Goal: Information Seeking & Learning: Learn about a topic

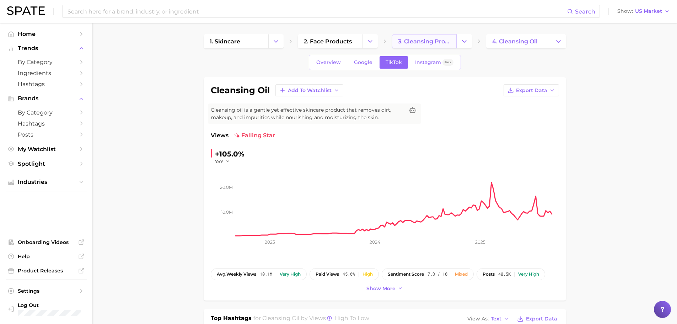
click at [426, 43] on span "3. cleansing products" at bounding box center [424, 41] width 53 height 7
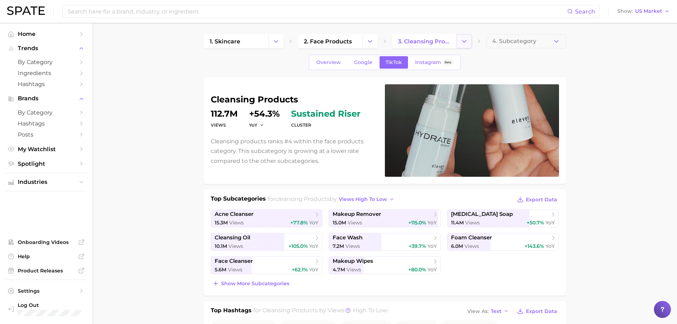
click at [464, 41] on icon "Change Category" at bounding box center [463, 41] width 7 height 7
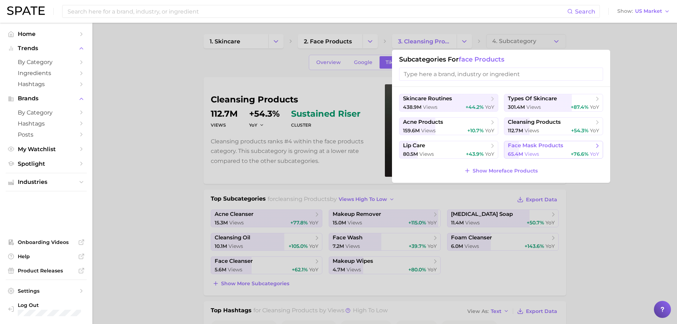
click at [531, 154] on span "views" at bounding box center [531, 154] width 15 height 6
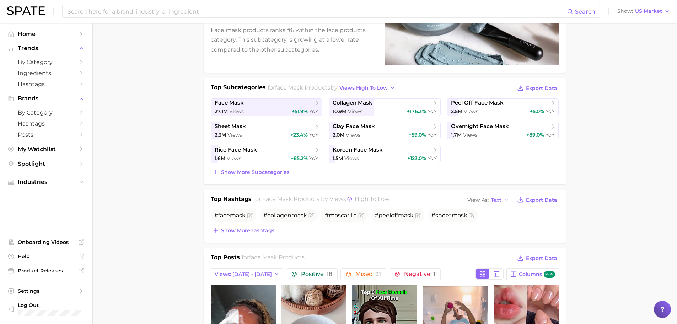
scroll to position [178, 0]
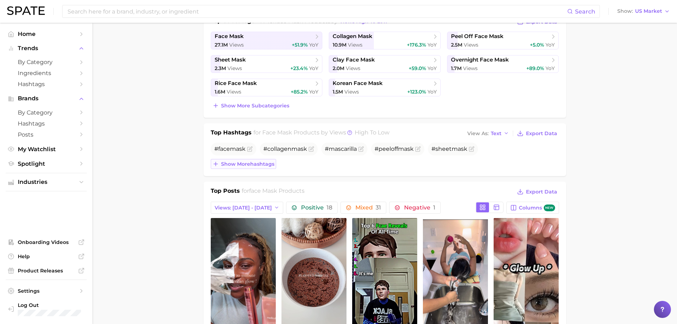
click at [258, 165] on span "Show more hashtags" at bounding box center [247, 164] width 53 height 6
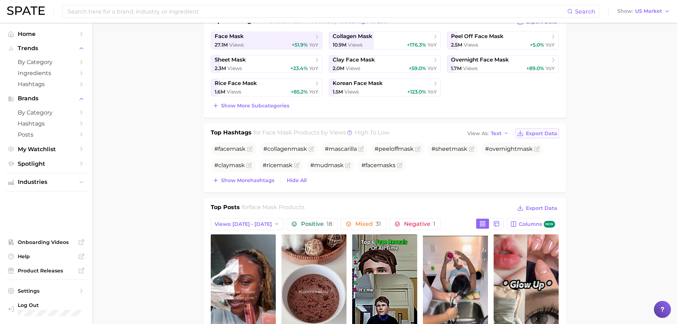
click at [538, 137] on button "Export Data" at bounding box center [536, 133] width 43 height 10
drag, startPoint x: 216, startPoint y: 131, endPoint x: 345, endPoint y: 131, distance: 129.0
click at [345, 131] on div "Top Hashtags for face mask products by Views high to low View As Text Export Da…" at bounding box center [385, 157] width 362 height 69
copy div "Top Hashtags for face mask products by Views"
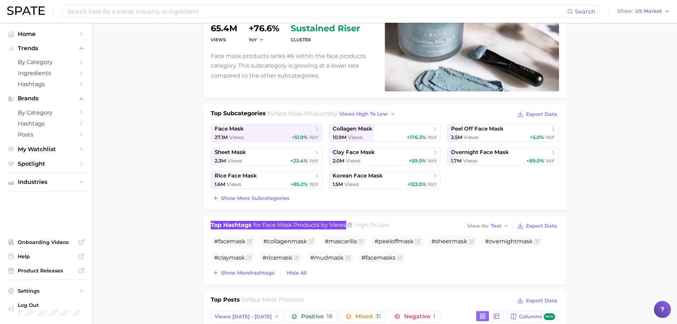
scroll to position [71, 0]
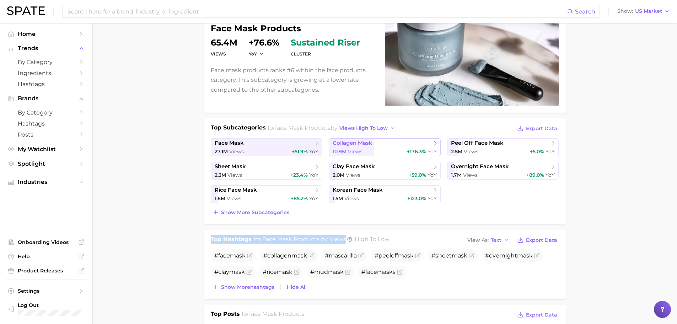
click at [385, 142] on span "collagen mask" at bounding box center [382, 143] width 99 height 7
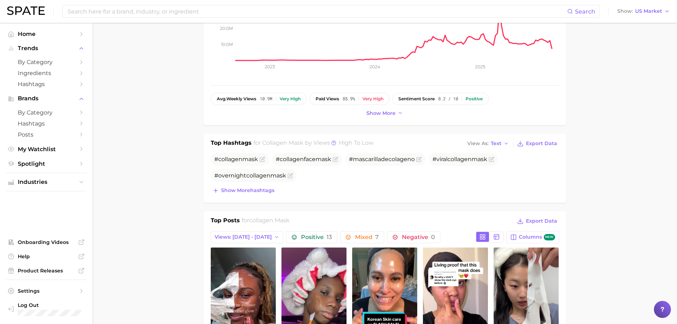
scroll to position [178, 0]
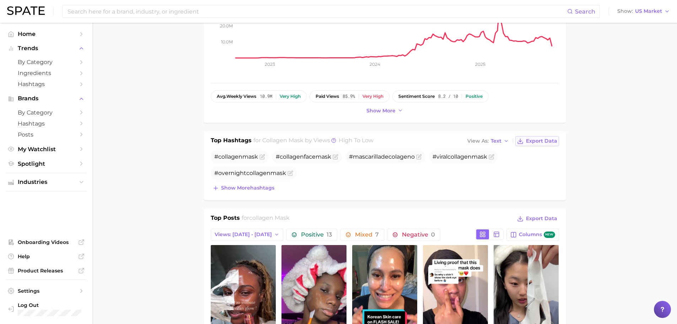
click at [530, 140] on span "Export Data" at bounding box center [541, 141] width 31 height 6
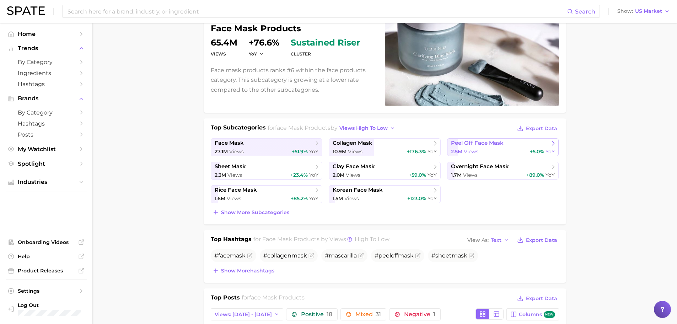
click at [515, 145] on span "peel off face mask" at bounding box center [500, 143] width 99 height 7
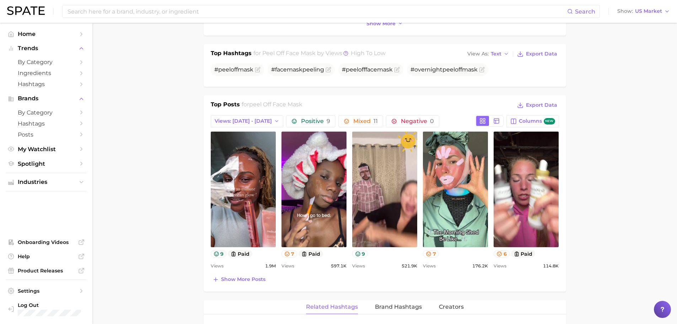
scroll to position [284, 0]
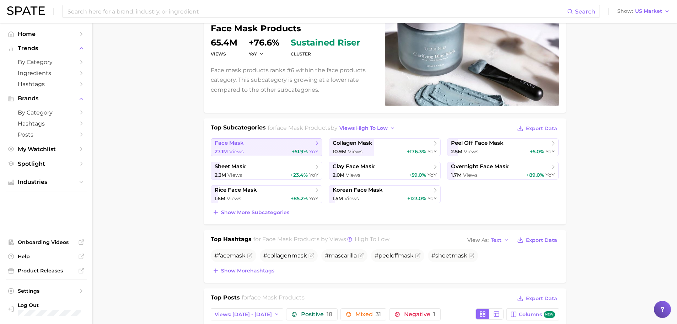
click at [267, 145] on span "face mask" at bounding box center [264, 143] width 99 height 7
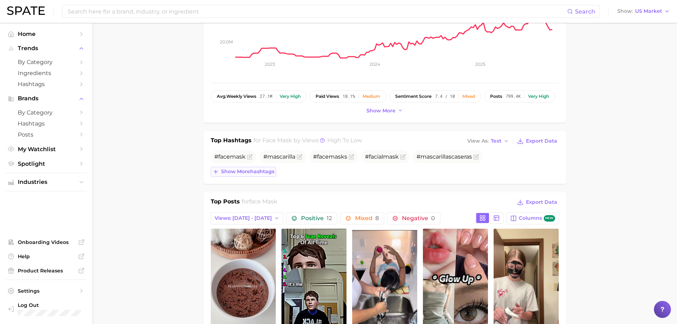
click at [251, 171] on span "Show more hashtags" at bounding box center [247, 171] width 53 height 6
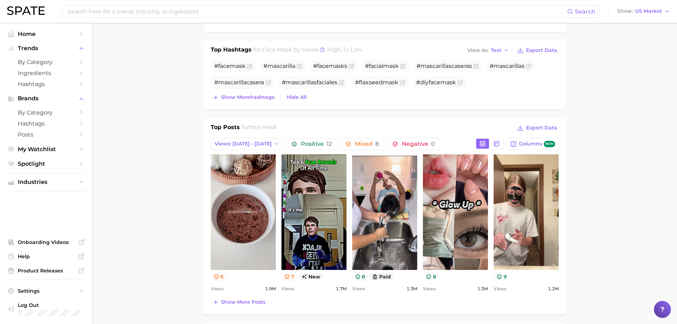
scroll to position [284, 0]
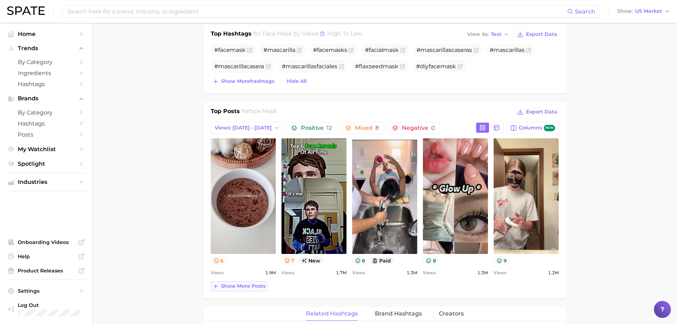
click at [246, 287] on span "Show more posts" at bounding box center [243, 286] width 44 height 6
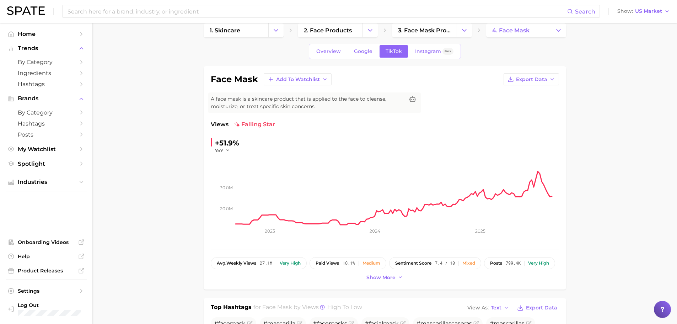
scroll to position [0, 0]
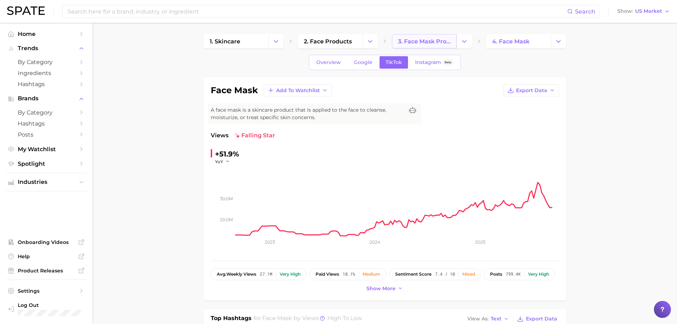
click at [434, 37] on link "3. face mask products" at bounding box center [424, 41] width 65 height 14
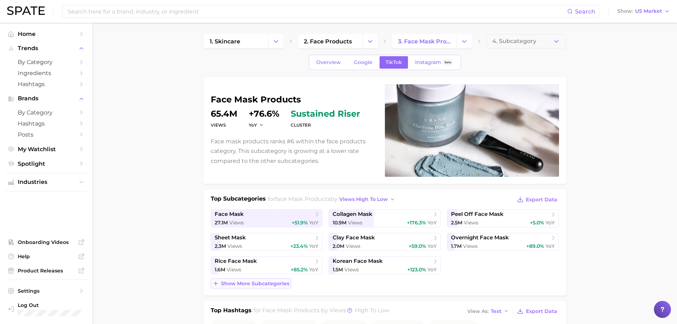
click at [267, 284] on span "Show more subcategories" at bounding box center [255, 283] width 68 height 6
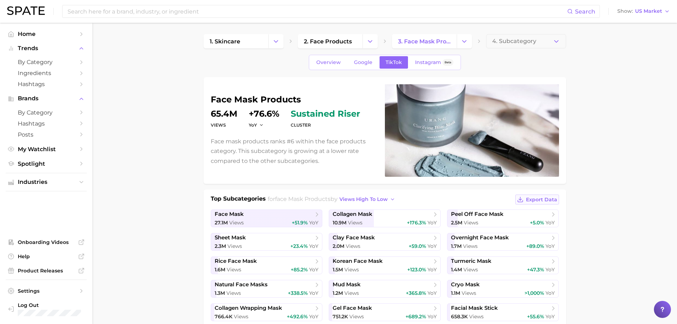
click at [521, 201] on icon at bounding box center [520, 199] width 6 height 6
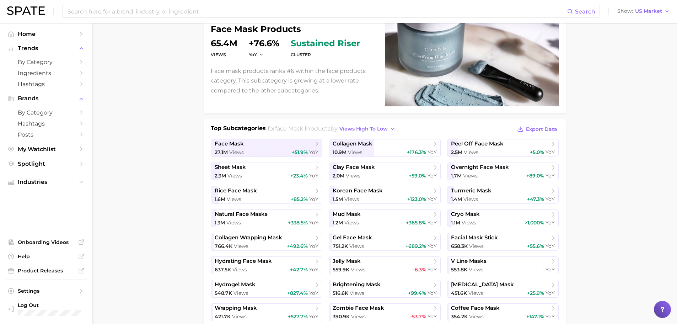
scroll to position [71, 0]
click at [383, 129] on span "views high to low" at bounding box center [363, 128] width 48 height 6
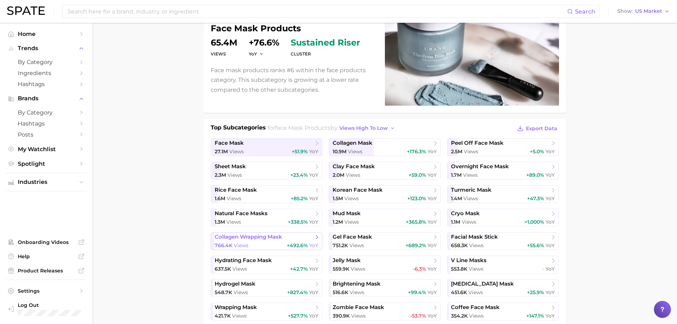
click at [287, 239] on span "collagen wrapping mask" at bounding box center [264, 236] width 99 height 7
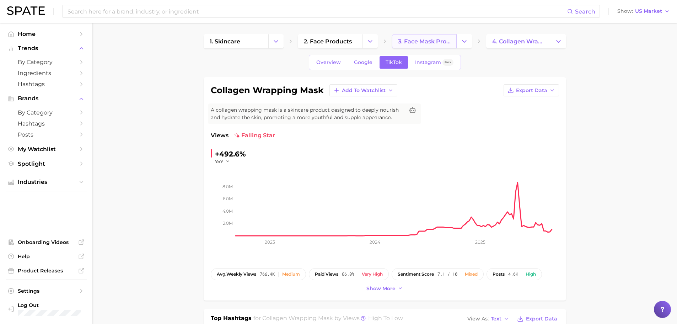
click at [444, 39] on span "3. face mask products" at bounding box center [424, 41] width 53 height 7
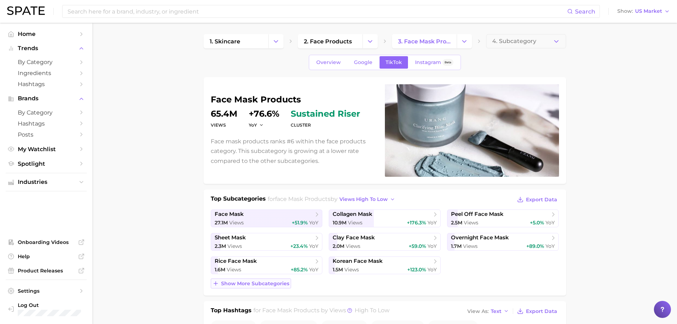
click at [251, 281] on span "Show more subcategories" at bounding box center [255, 283] width 68 height 6
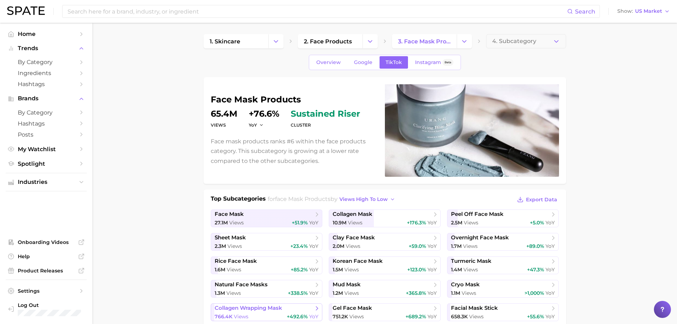
click at [242, 307] on span "collagen wrapping mask" at bounding box center [249, 307] width 68 height 7
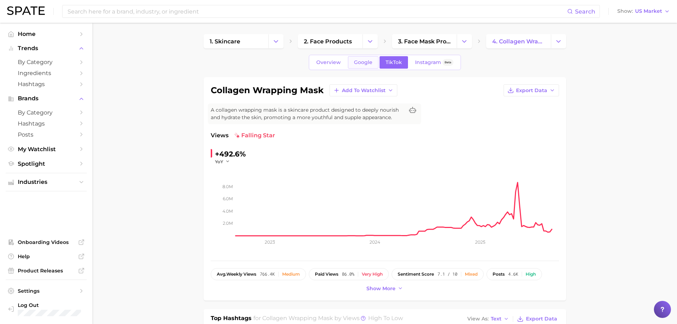
click at [353, 66] on link "Google" at bounding box center [363, 62] width 31 height 12
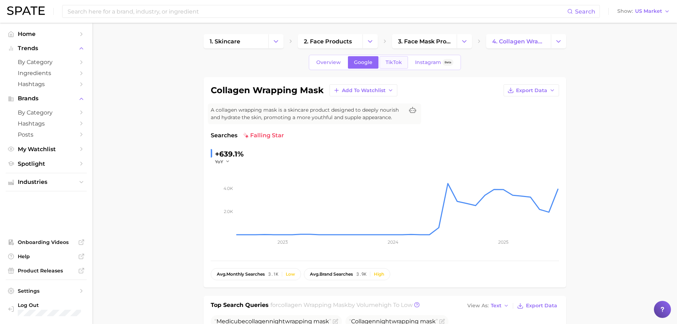
click at [383, 61] on link "TikTok" at bounding box center [393, 62] width 28 height 12
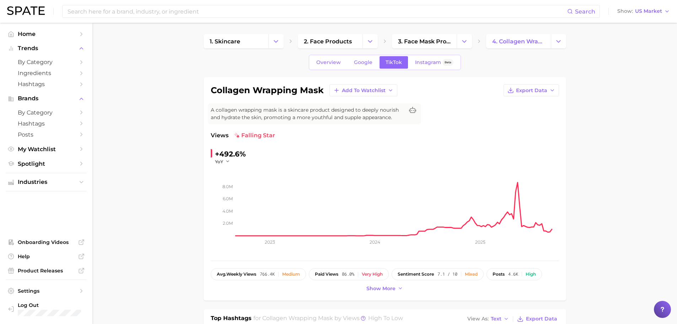
click at [347, 61] on div "Overview Google TikTok Instagram Beta" at bounding box center [385, 62] width 152 height 15
click at [349, 62] on link "Google" at bounding box center [363, 62] width 31 height 12
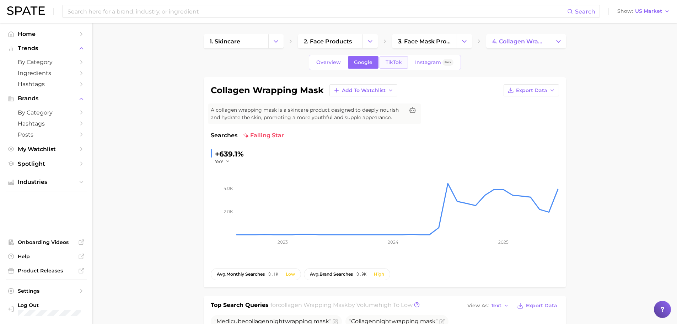
click at [388, 62] on span "TikTok" at bounding box center [394, 62] width 16 height 6
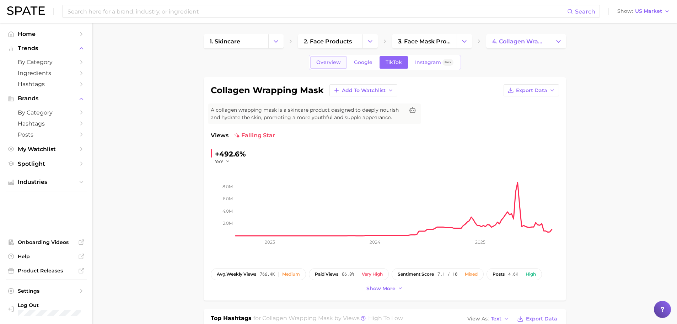
click at [324, 60] on span "Overview" at bounding box center [328, 62] width 25 height 6
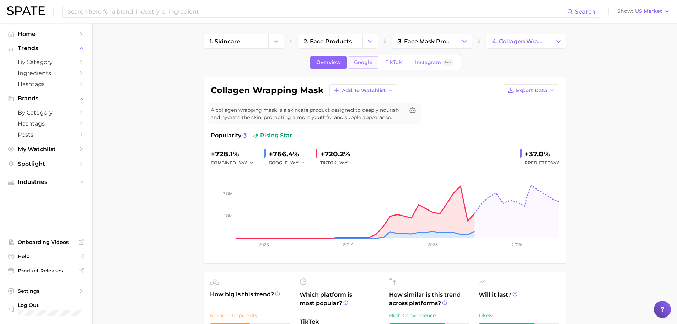
click at [354, 65] on link "Google" at bounding box center [363, 62] width 31 height 12
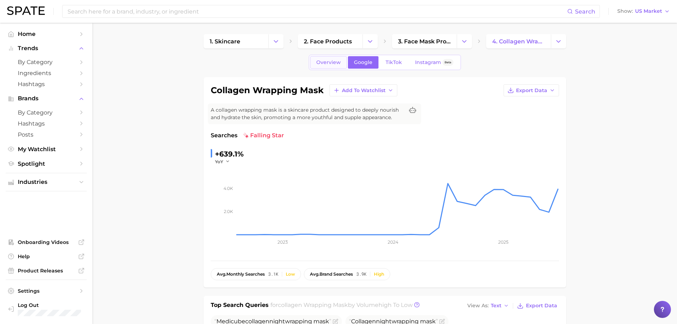
click at [323, 63] on span "Overview" at bounding box center [328, 62] width 25 height 6
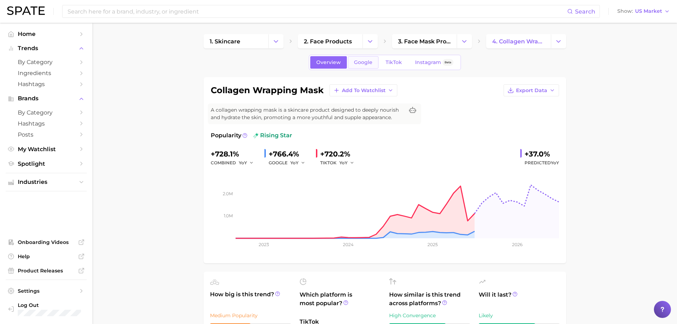
click at [364, 63] on span "Google" at bounding box center [363, 62] width 18 height 6
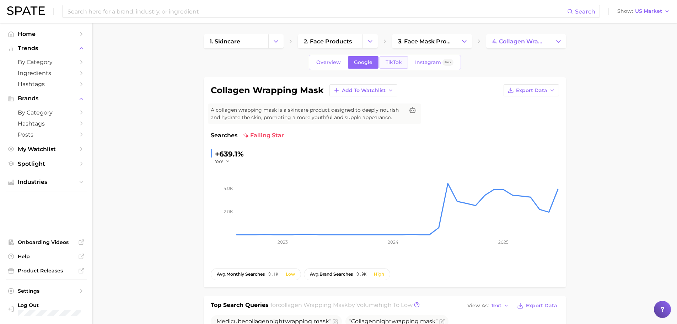
click at [387, 62] on span "TikTok" at bounding box center [394, 62] width 16 height 6
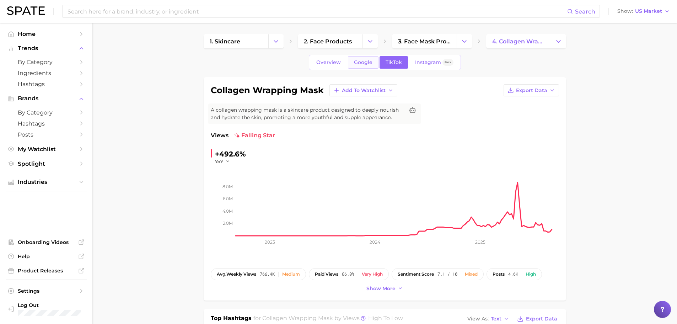
click at [365, 66] on link "Google" at bounding box center [363, 62] width 31 height 12
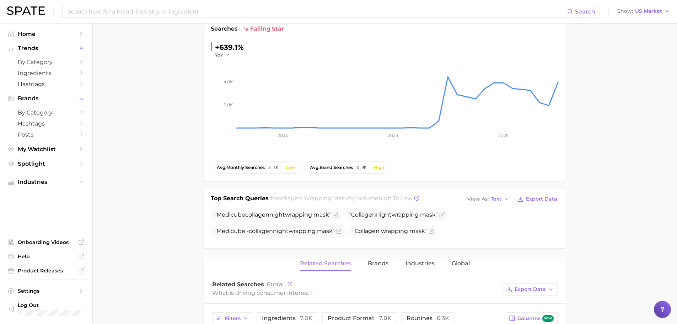
scroll to position [213, 0]
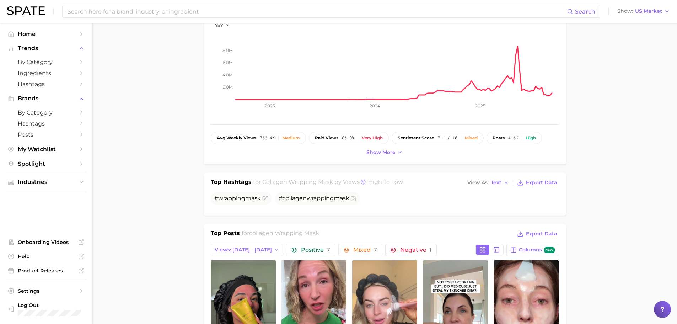
scroll to position [142, 0]
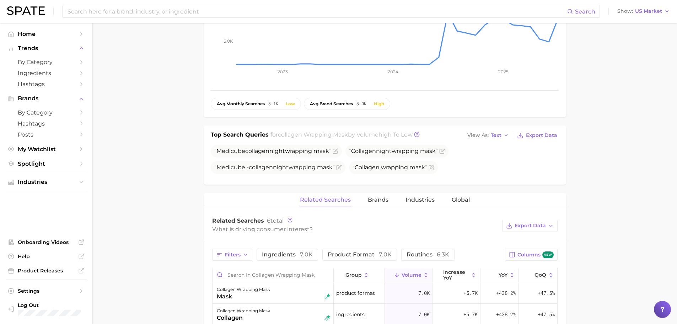
scroll to position [213, 0]
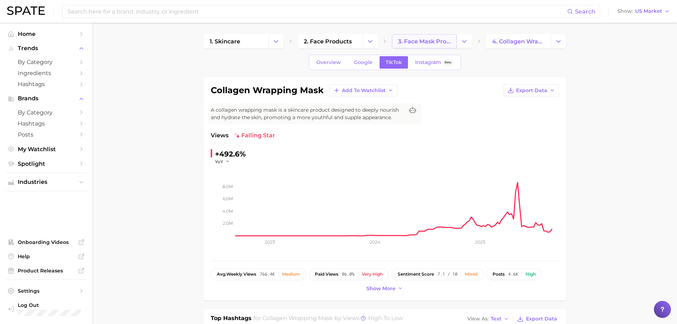
click at [424, 47] on link "3. face mask products" at bounding box center [424, 41] width 65 height 14
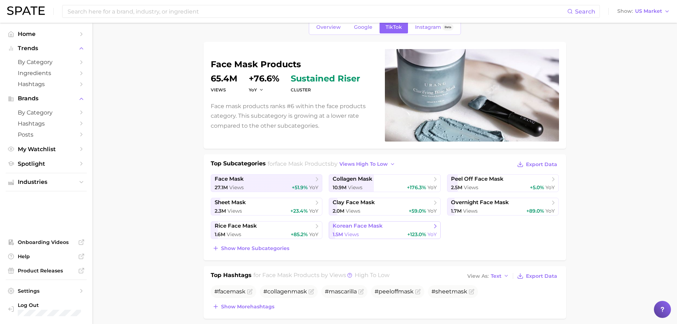
scroll to position [36, 0]
click at [501, 178] on span "peel off face mask" at bounding box center [477, 178] width 53 height 7
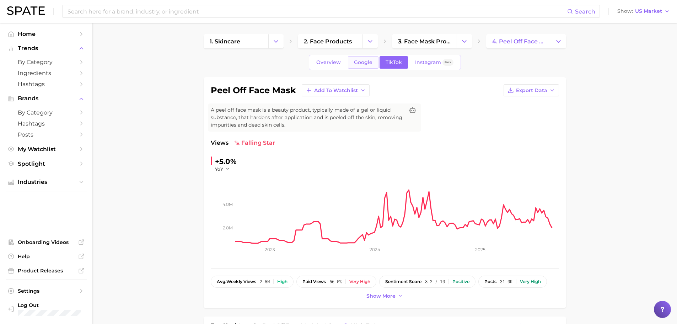
click at [372, 60] on link "Google" at bounding box center [363, 62] width 31 height 12
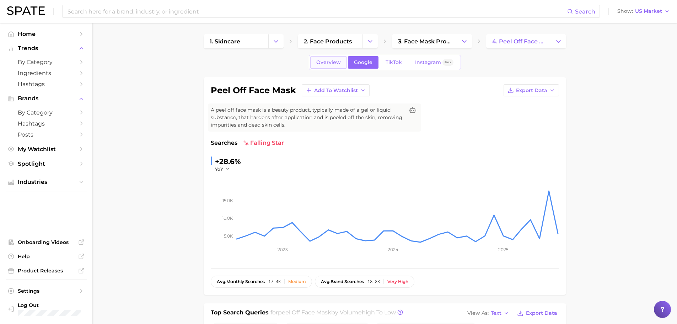
click at [332, 60] on span "Overview" at bounding box center [328, 62] width 25 height 6
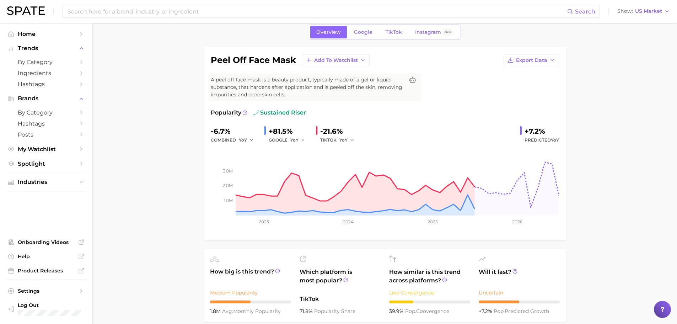
scroll to position [71, 0]
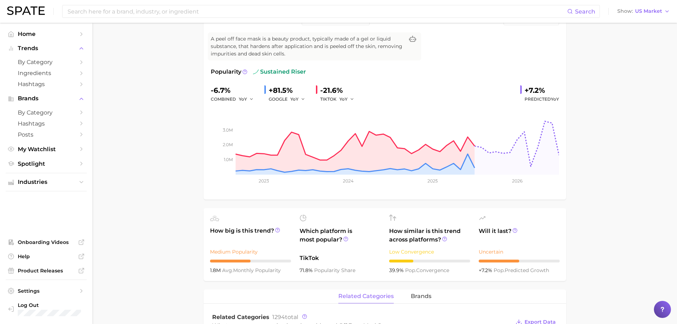
drag, startPoint x: 167, startPoint y: 92, endPoint x: 105, endPoint y: 46, distance: 77.2
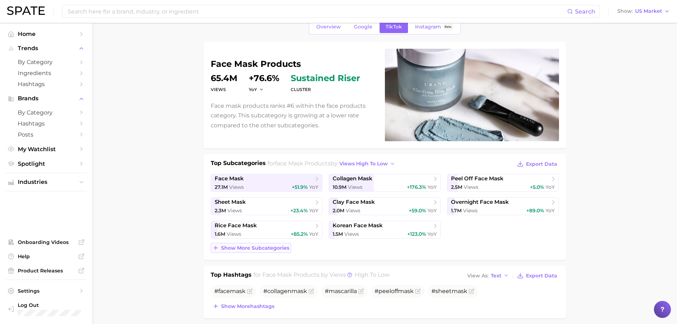
click at [256, 250] on span "Show more subcategories" at bounding box center [255, 248] width 68 height 6
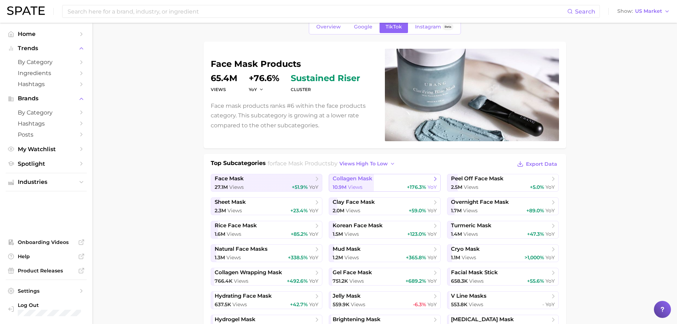
click at [379, 183] on link "collagen mask 10.9m Views +176.3% YoY" at bounding box center [385, 183] width 112 height 18
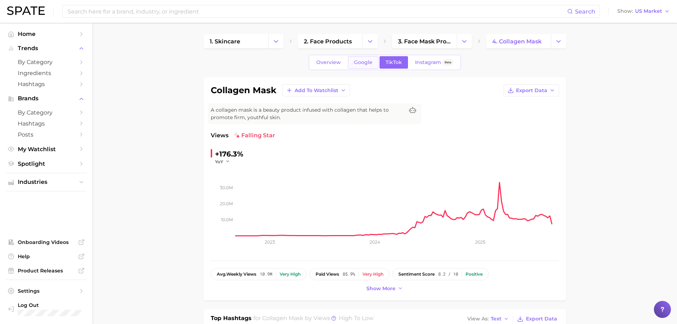
click at [369, 63] on span "Google" at bounding box center [363, 62] width 18 height 6
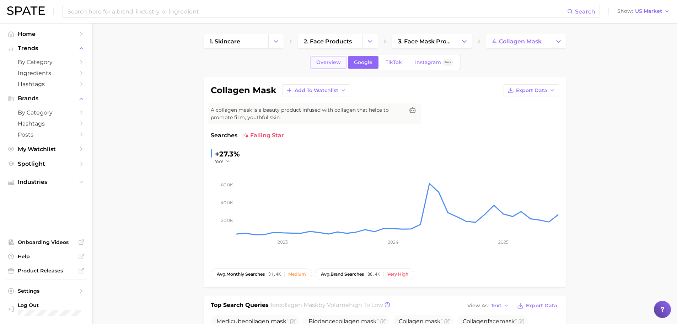
click at [339, 64] on span "Overview" at bounding box center [328, 62] width 25 height 6
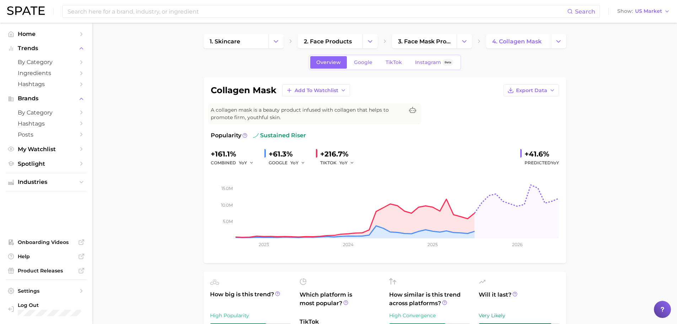
click at [442, 42] on span "3. face mask products" at bounding box center [424, 41] width 53 height 7
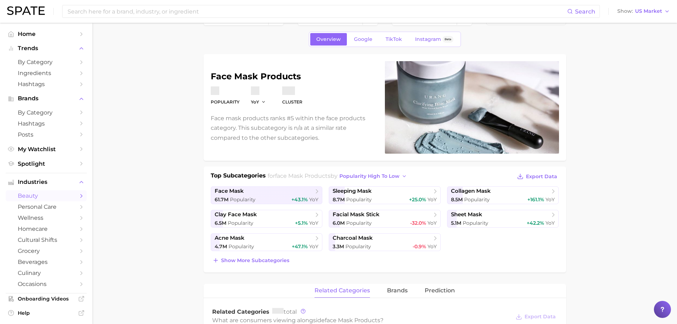
scroll to position [36, 0]
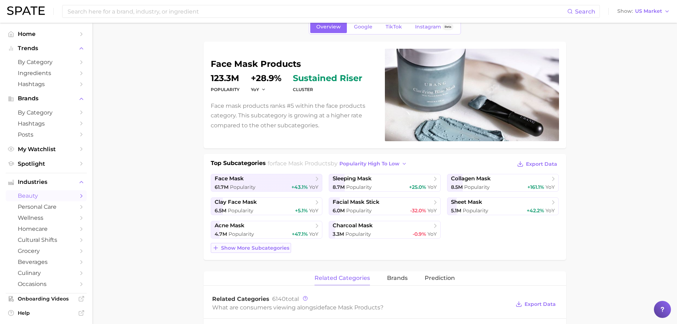
click at [230, 250] on span "Show more subcategories" at bounding box center [255, 248] width 68 height 6
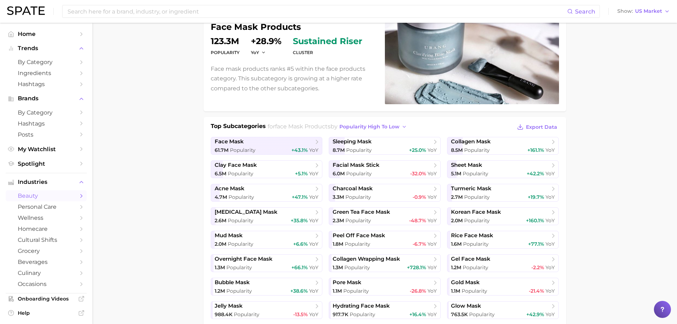
scroll to position [107, 0]
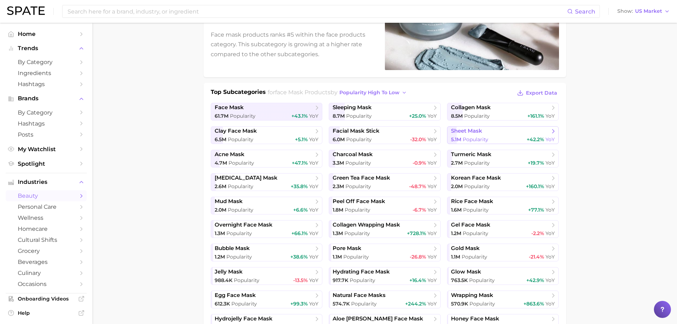
click at [483, 139] on span "Popularity" at bounding box center [476, 139] width 26 height 6
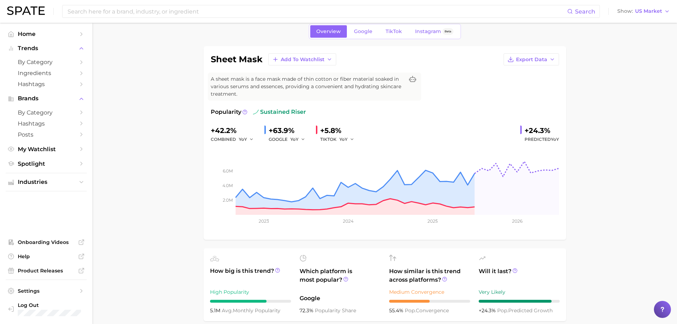
scroll to position [36, 0]
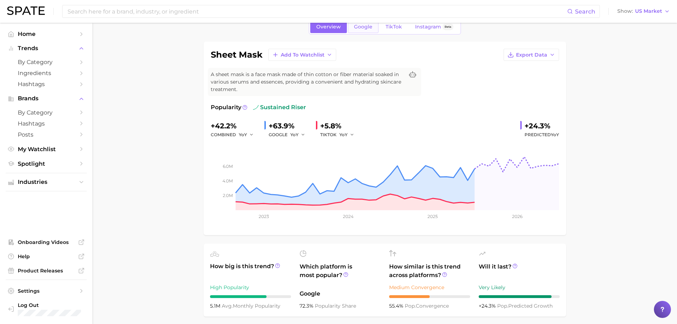
click at [359, 31] on link "Google" at bounding box center [363, 27] width 31 height 12
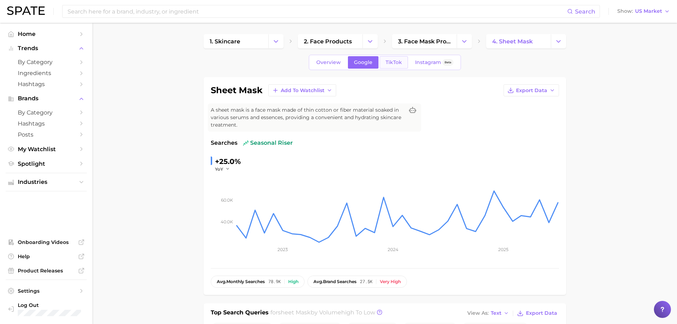
click at [399, 66] on link "TikTok" at bounding box center [393, 62] width 28 height 12
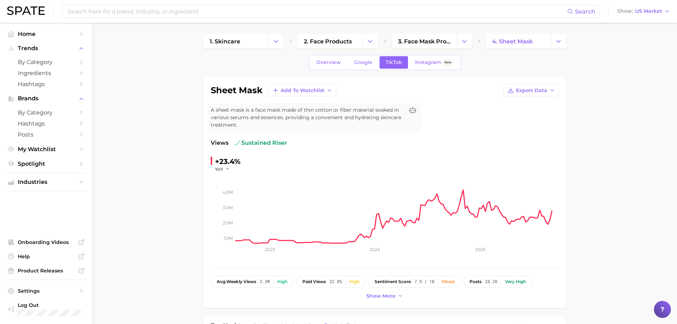
click at [330, 60] on span "Overview" at bounding box center [328, 62] width 25 height 6
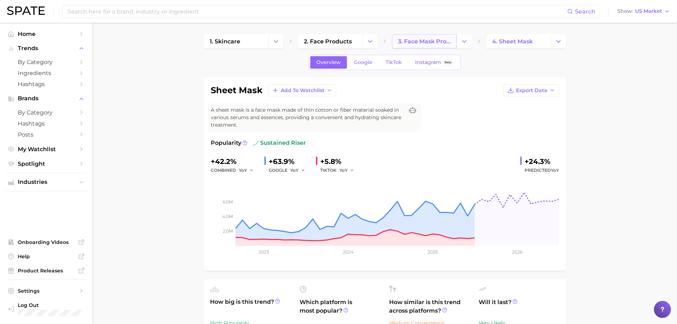
click at [430, 47] on link "3. face mask products" at bounding box center [424, 41] width 65 height 14
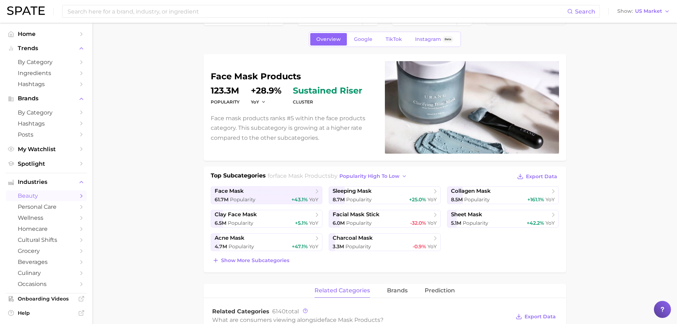
scroll to position [36, 0]
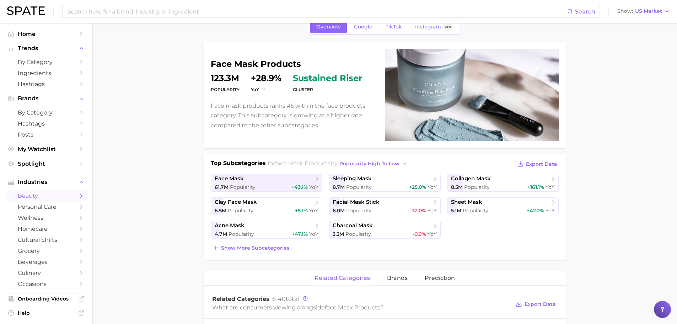
click at [241, 242] on div "Top Subcategories for face mask products by popularity high to low Export Data …" at bounding box center [385, 206] width 348 height 94
click at [241, 252] on button "Show more subcategories" at bounding box center [251, 248] width 80 height 10
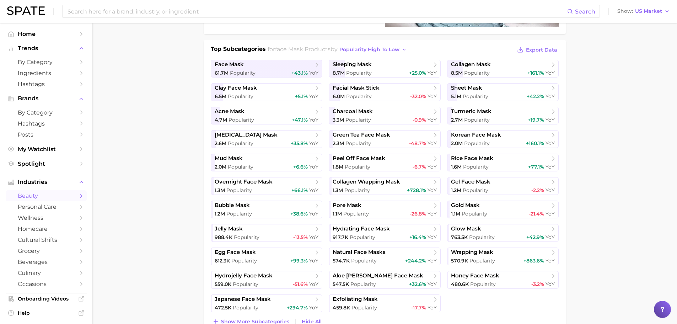
scroll to position [178, 0]
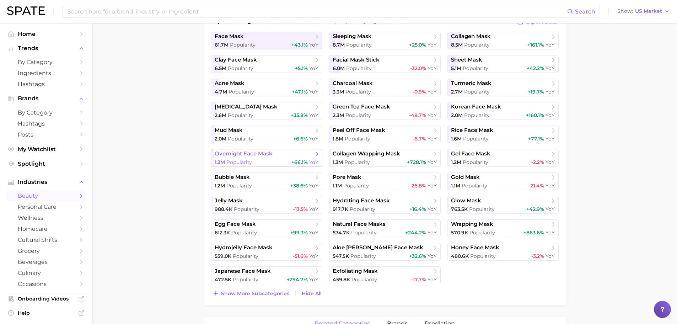
click at [256, 158] on link "overnight face mask 1.3m Popularity +66.1% YoY" at bounding box center [267, 158] width 112 height 18
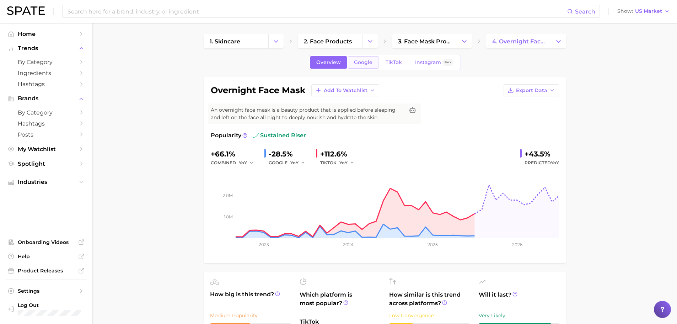
click at [365, 66] on link "Google" at bounding box center [363, 62] width 31 height 12
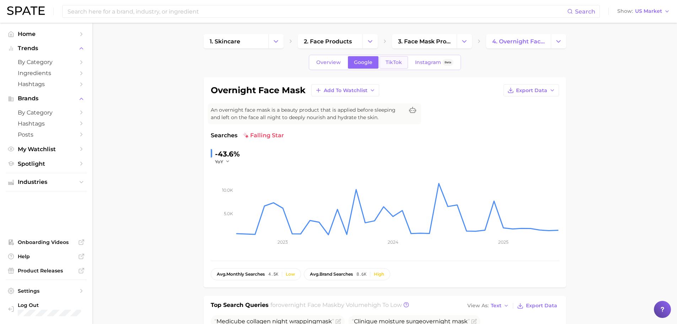
click at [399, 58] on link "TikTok" at bounding box center [393, 62] width 28 height 12
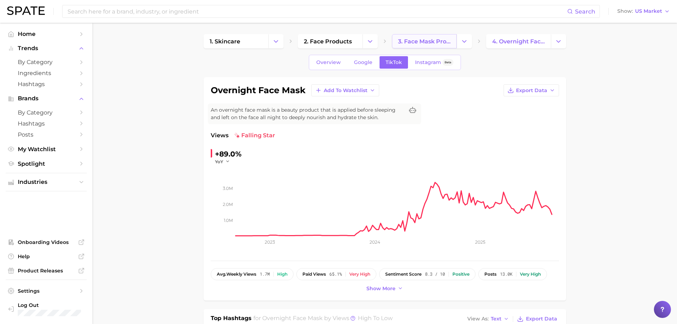
click at [410, 46] on link "3. face mask products" at bounding box center [424, 41] width 65 height 14
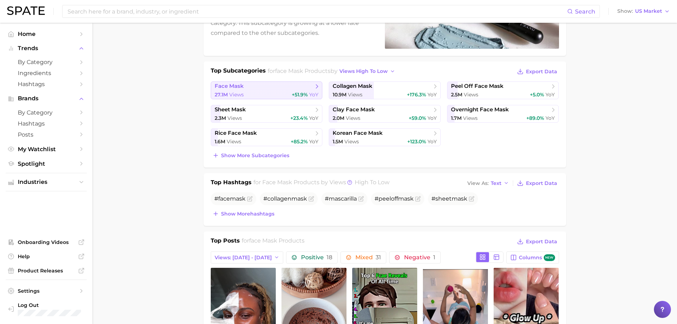
scroll to position [142, 0]
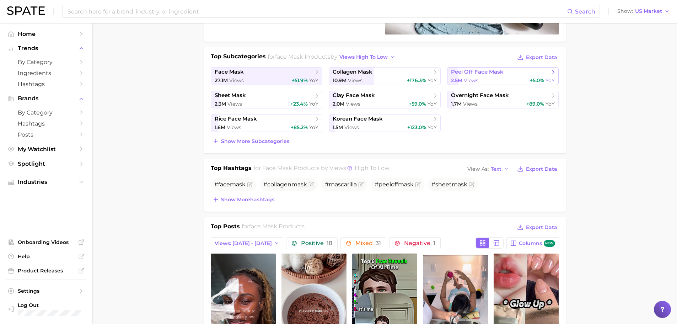
click at [490, 76] on link "peel off face mask 2.5m Views +5.0% YoY" at bounding box center [503, 76] width 112 height 18
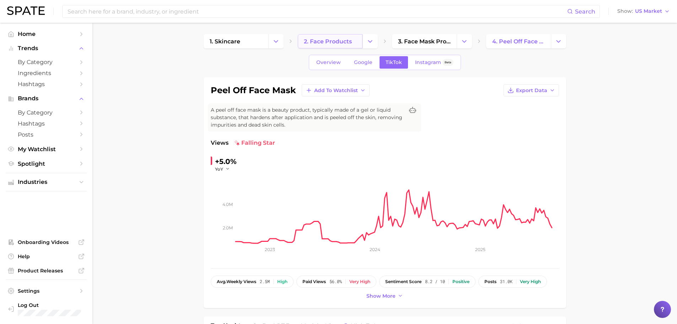
click at [332, 45] on link "2. face products" at bounding box center [330, 41] width 65 height 14
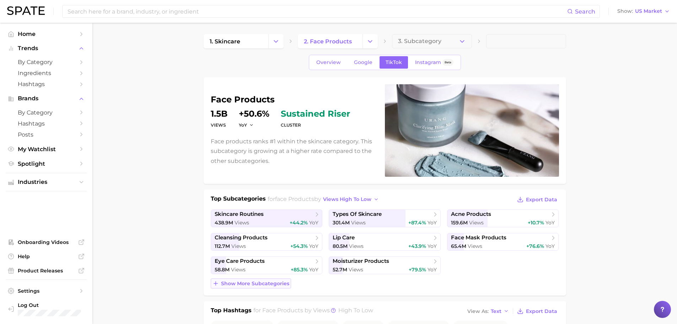
click at [220, 285] on button "Show more subcategories" at bounding box center [251, 283] width 80 height 10
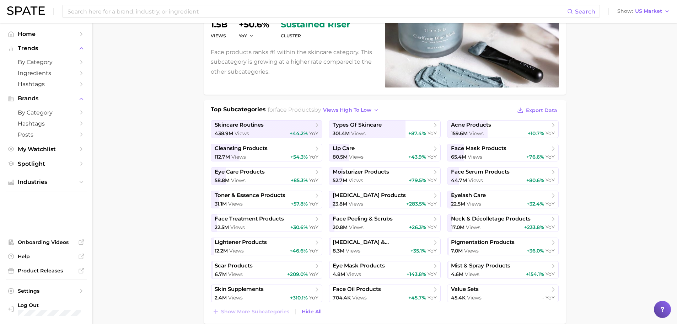
scroll to position [107, 0]
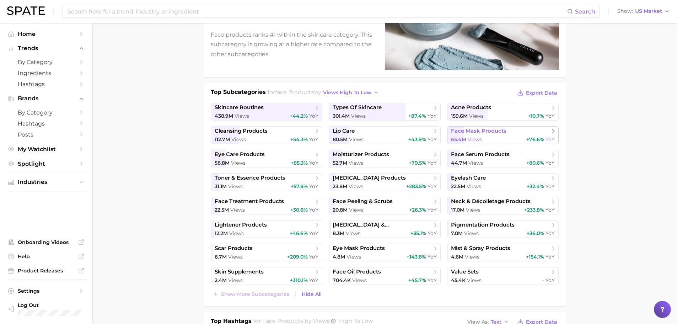
click at [496, 133] on span "face mask products" at bounding box center [478, 131] width 55 height 7
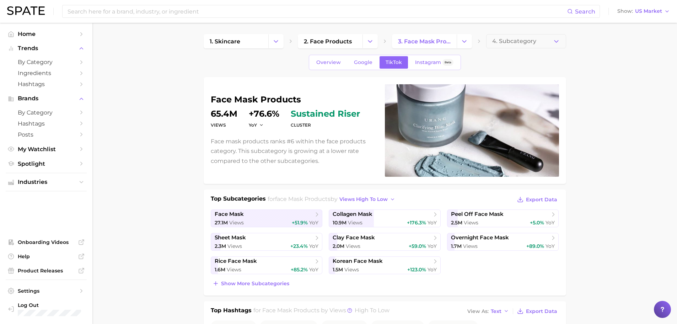
scroll to position [36, 0]
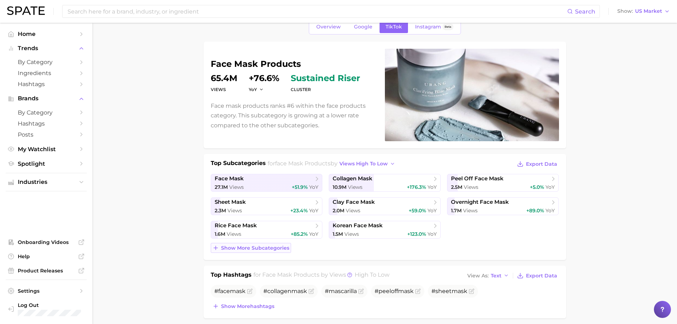
click at [239, 249] on span "Show more subcategories" at bounding box center [255, 248] width 68 height 6
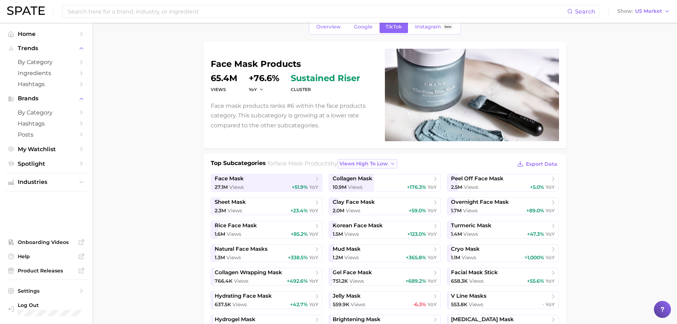
click at [382, 162] on span "views high to low" at bounding box center [363, 164] width 48 height 6
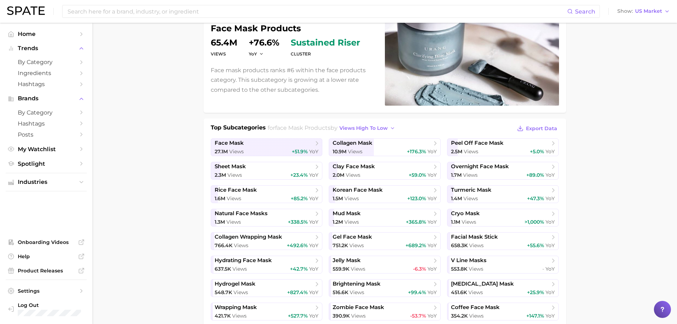
scroll to position [142, 0]
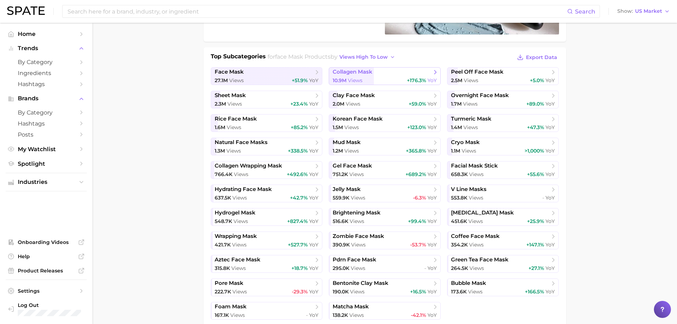
click at [400, 77] on div "10.9m Views +176.3% YoY" at bounding box center [385, 80] width 104 height 7
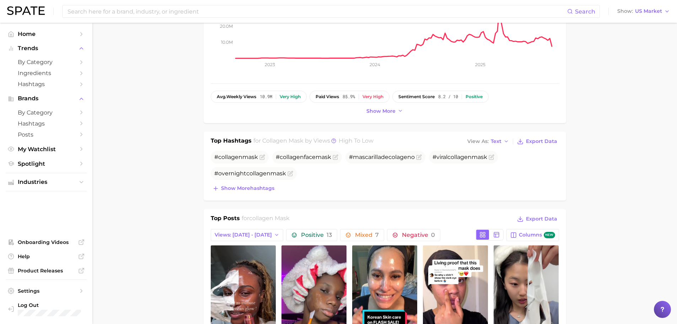
scroll to position [178, 0]
click at [243, 189] on span "Show more hashtags" at bounding box center [247, 188] width 53 height 6
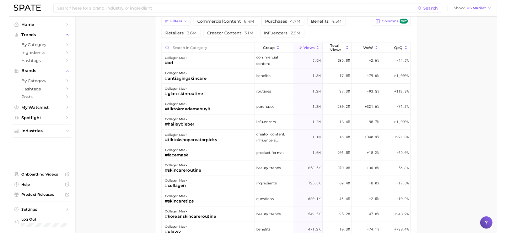
scroll to position [604, 0]
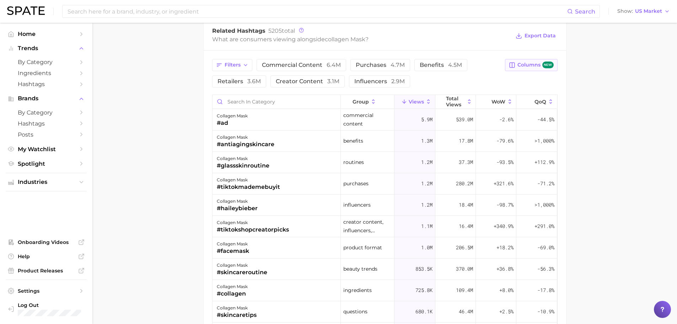
click at [539, 69] on button "Columns new" at bounding box center [531, 65] width 52 height 12
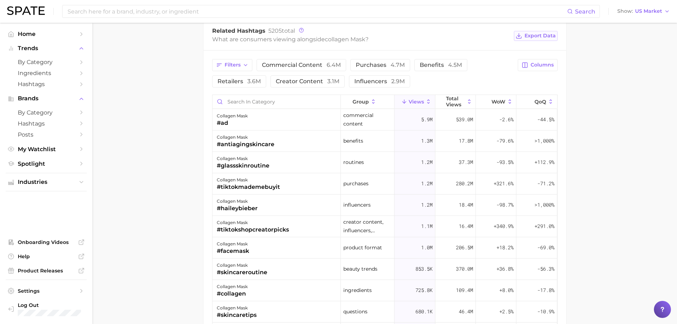
click at [537, 33] on span "Export Data" at bounding box center [539, 36] width 31 height 6
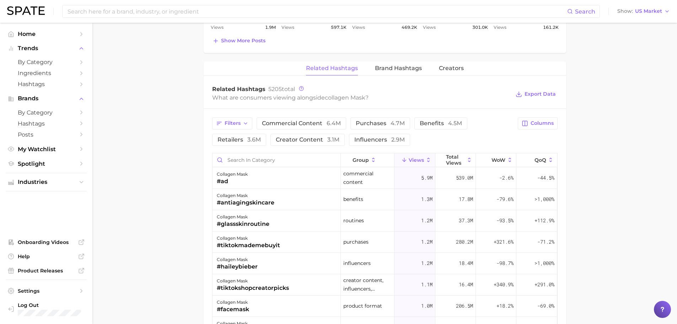
scroll to position [529, 0]
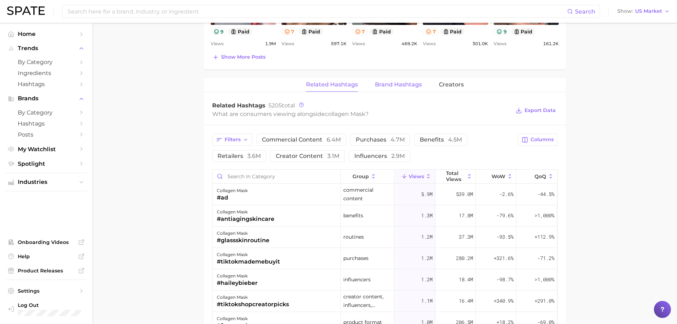
click at [416, 86] on span "Brand Hashtags" at bounding box center [398, 84] width 47 height 6
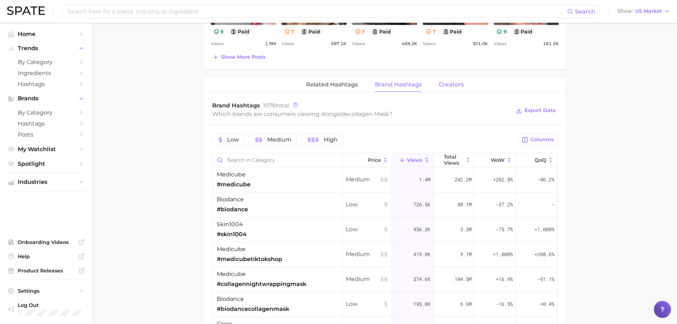
click at [442, 85] on span "Creators" at bounding box center [451, 84] width 25 height 6
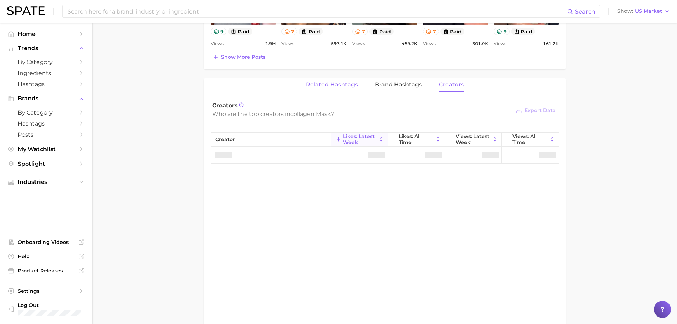
click at [336, 85] on span "Related Hashtags" at bounding box center [332, 84] width 52 height 6
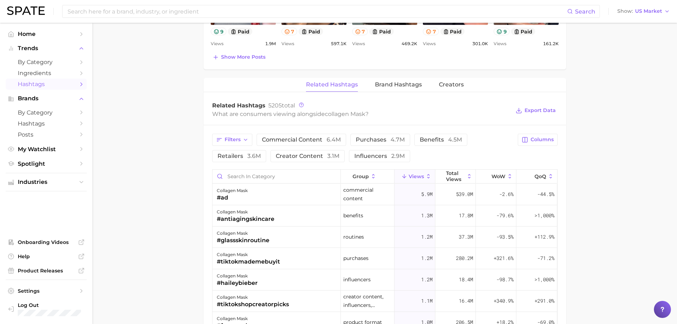
click at [45, 88] on link "Hashtags" at bounding box center [46, 84] width 81 height 11
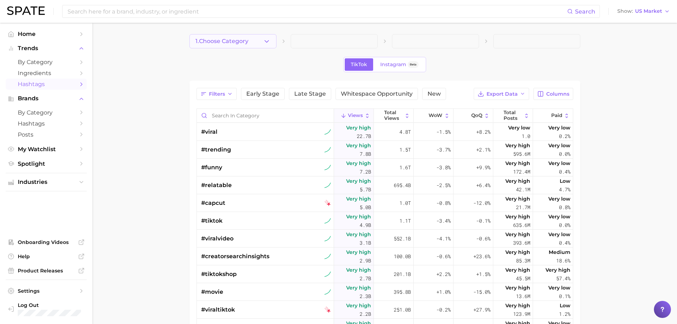
click at [236, 39] on span "1. Choose Category" at bounding box center [221, 41] width 53 height 6
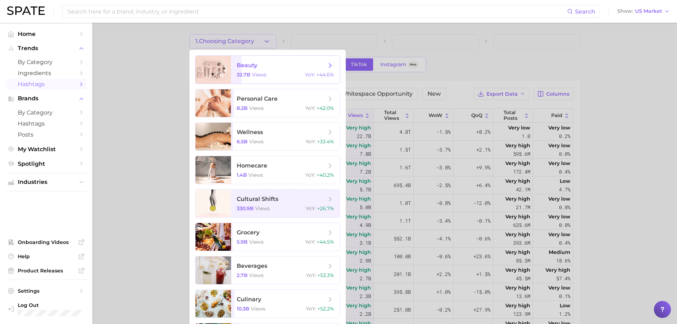
click at [269, 68] on span "beauty" at bounding box center [282, 65] width 90 height 8
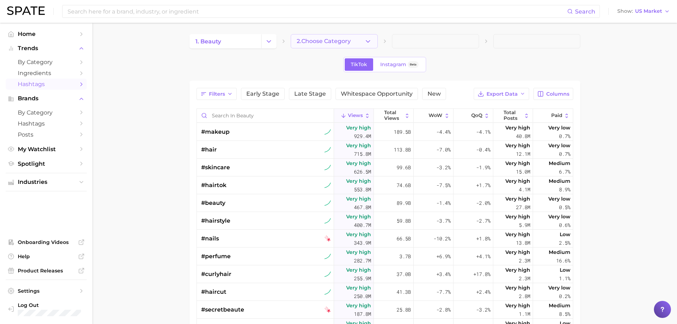
click at [326, 42] on span "2. Choose Category" at bounding box center [324, 41] width 54 height 6
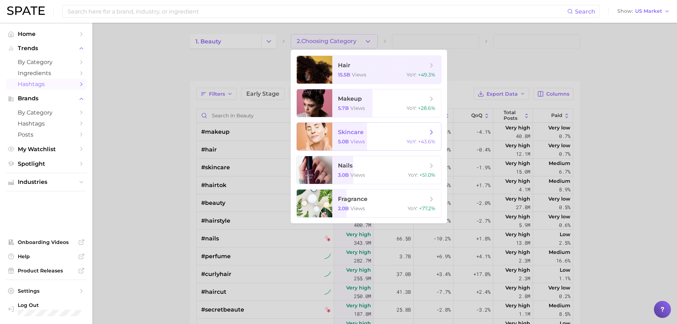
click at [388, 139] on div "5.0b views YoY : +43.6%" at bounding box center [386, 141] width 97 height 6
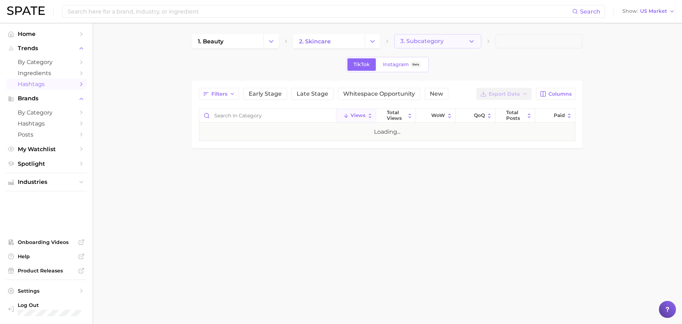
click at [428, 47] on button "3. Subcategory" at bounding box center [437, 41] width 87 height 14
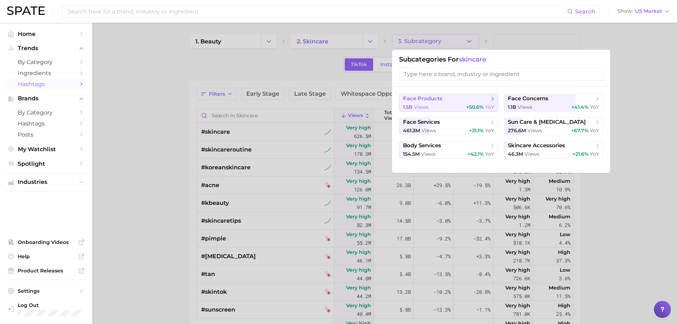
click at [454, 103] on button "face products 1.5b views +50.6% YoY" at bounding box center [448, 103] width 99 height 18
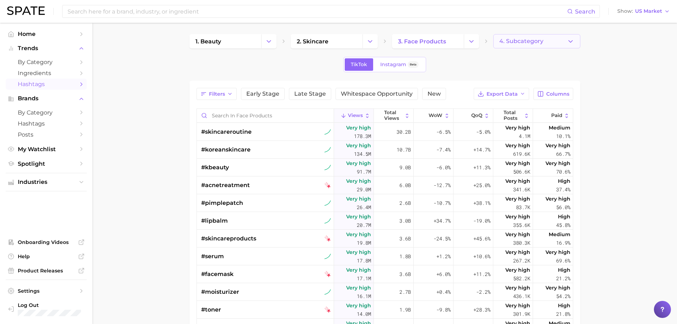
click at [530, 45] on button "4. Subcategory" at bounding box center [536, 41] width 87 height 14
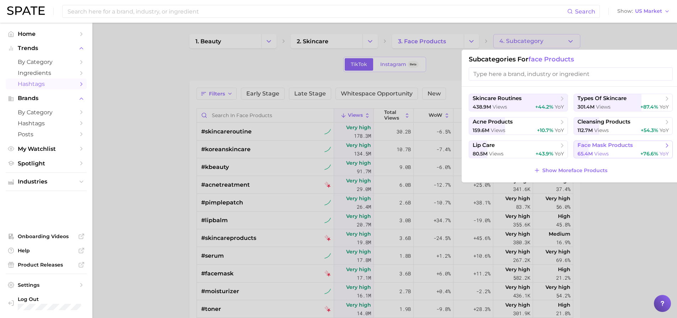
click at [610, 152] on div "65.4m views +76.6% YoY" at bounding box center [622, 154] width 91 height 7
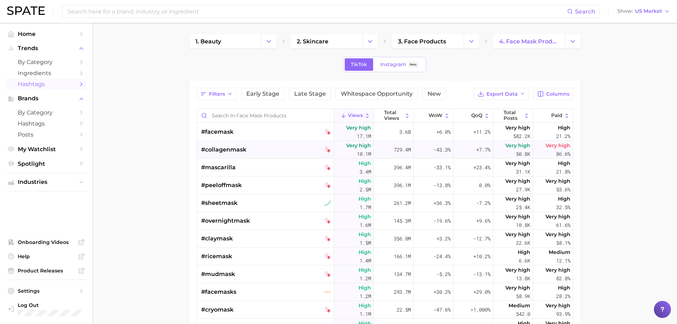
click at [225, 146] on span "#collagenmask" at bounding box center [223, 149] width 45 height 9
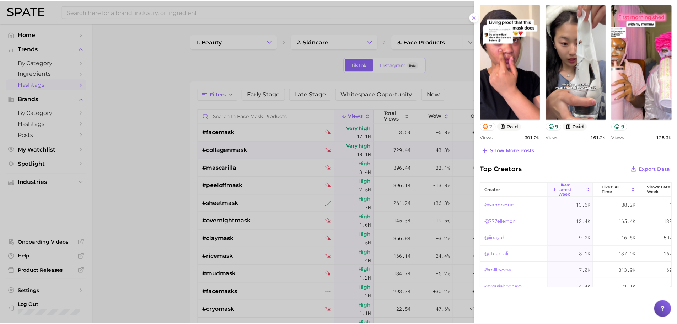
scroll to position [337, 0]
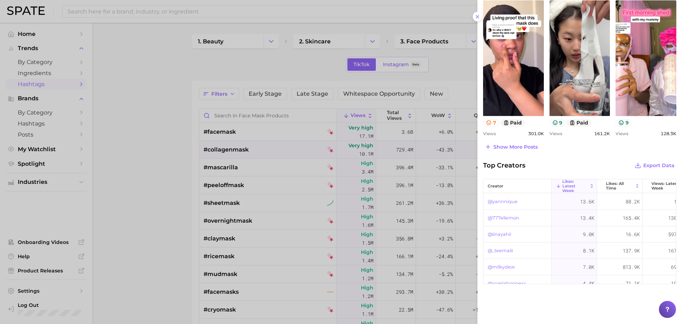
click at [172, 190] on div at bounding box center [341, 162] width 682 height 324
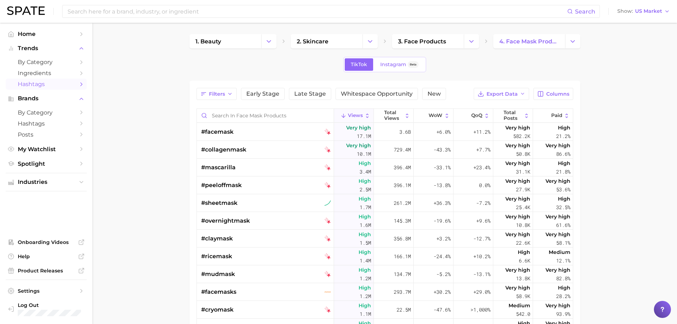
click at [20, 15] on link at bounding box center [26, 11] width 38 height 10
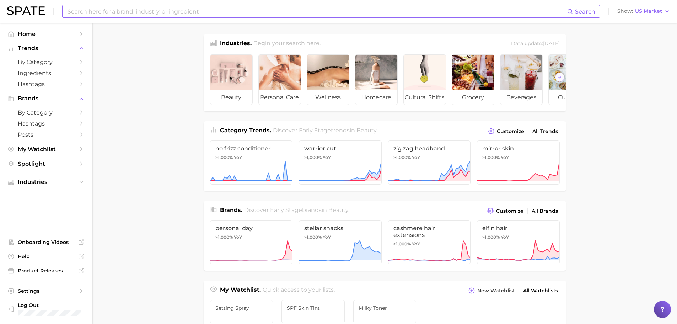
click at [185, 15] on input at bounding box center [317, 11] width 500 height 12
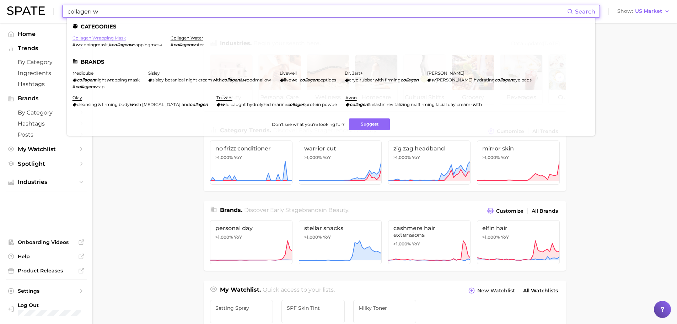
type input "collagen w"
click at [110, 39] on link "collagen wrapping mask" at bounding box center [98, 37] width 53 height 5
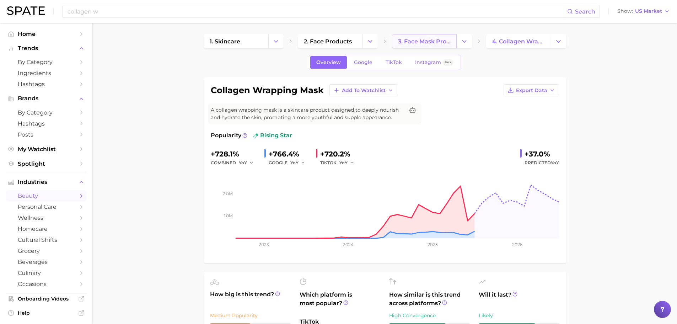
click at [423, 44] on span "3. face mask products" at bounding box center [424, 41] width 53 height 7
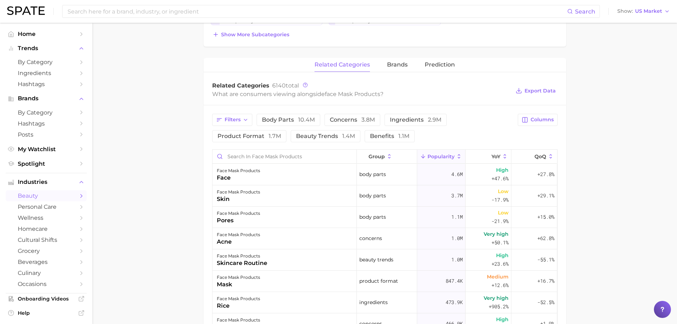
scroll to position [284, 0]
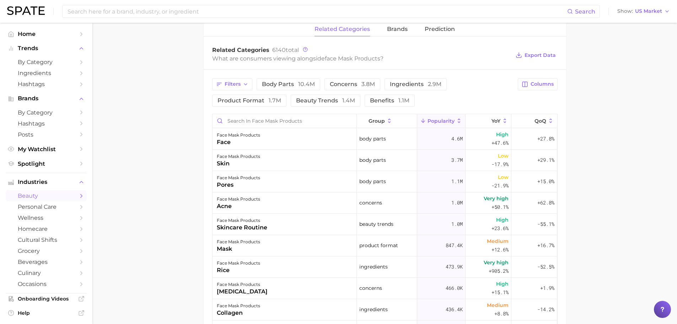
click at [386, 27] on div "related categories brands Prediction" at bounding box center [385, 29] width 362 height 14
click at [390, 31] on span "brands" at bounding box center [397, 29] width 21 height 6
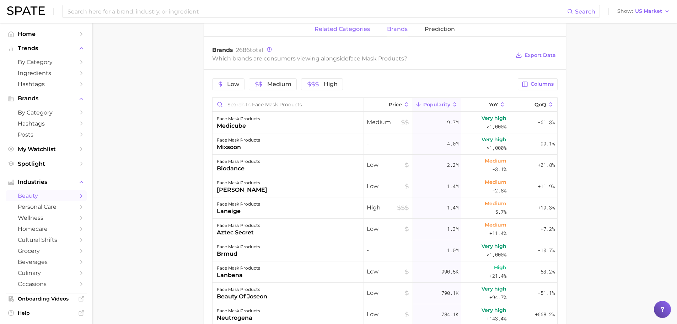
click at [363, 24] on button "related categories" at bounding box center [341, 29] width 55 height 14
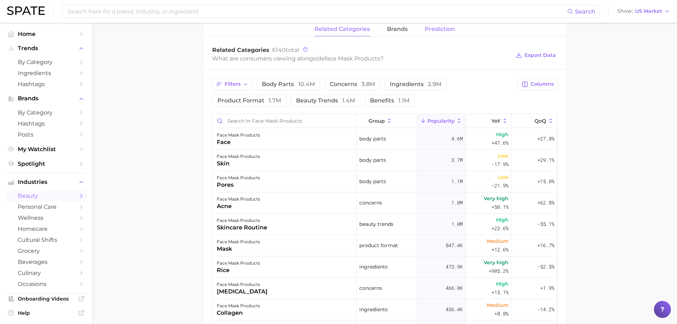
click at [441, 29] on span "Prediction" at bounding box center [440, 29] width 30 height 6
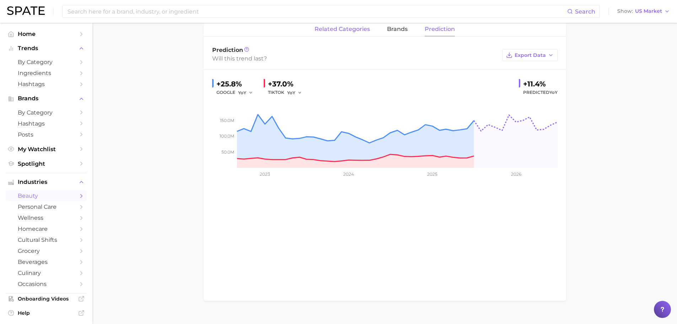
click at [334, 32] on span "related categories" at bounding box center [341, 29] width 55 height 6
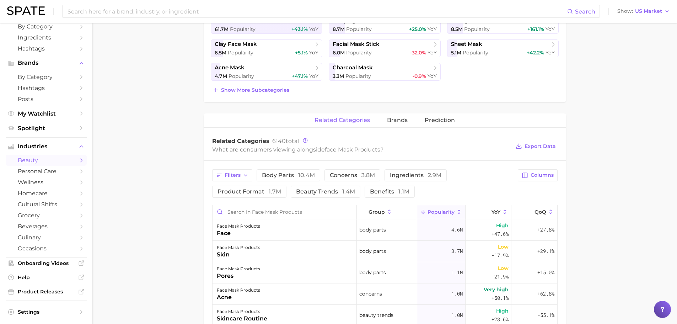
scroll to position [0, 0]
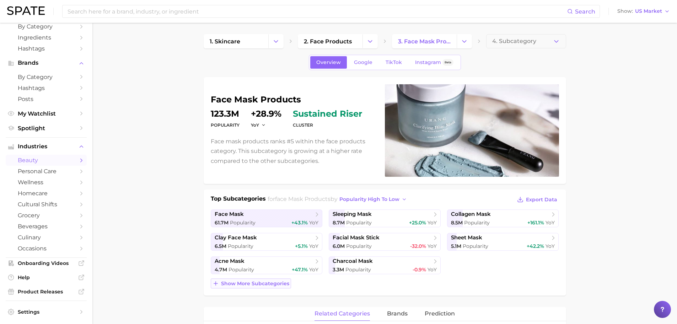
click at [224, 284] on span "Show more subcategories" at bounding box center [255, 283] width 68 height 6
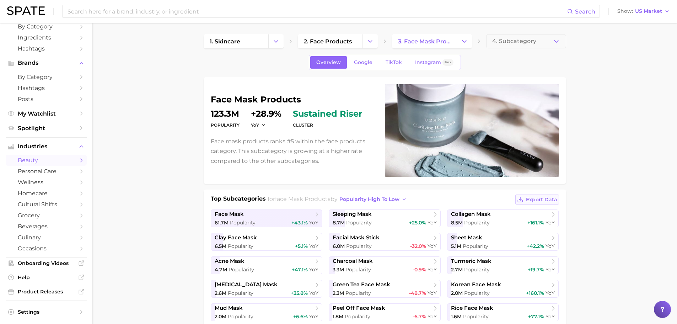
click at [539, 202] on span "Export Data" at bounding box center [541, 199] width 31 height 6
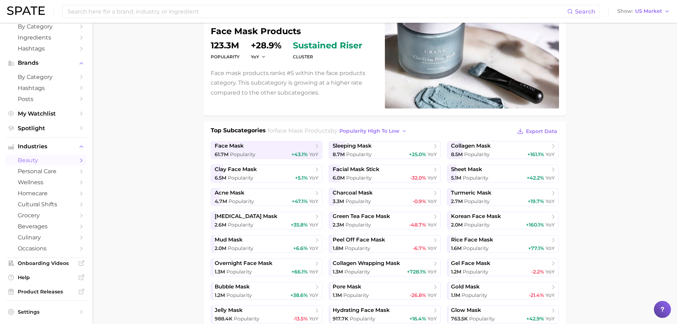
scroll to position [71, 0]
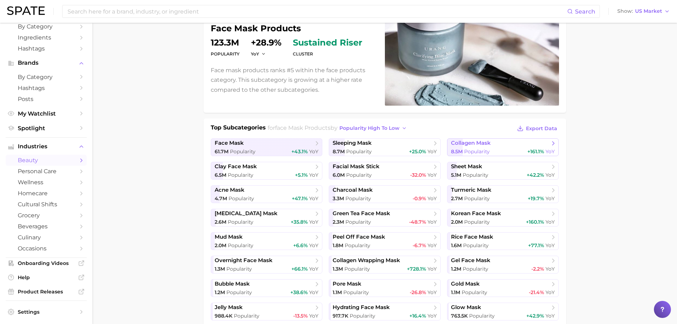
click at [511, 148] on div "8.5m Popularity +161.1% YoY" at bounding box center [503, 151] width 104 height 7
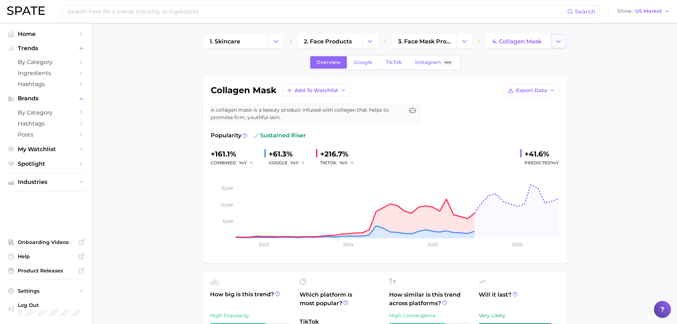
click at [557, 42] on icon "Change Category" at bounding box center [558, 41] width 7 height 7
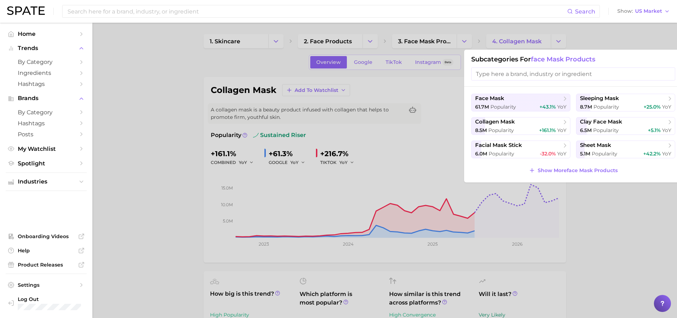
click at [595, 258] on div at bounding box center [338, 159] width 677 height 318
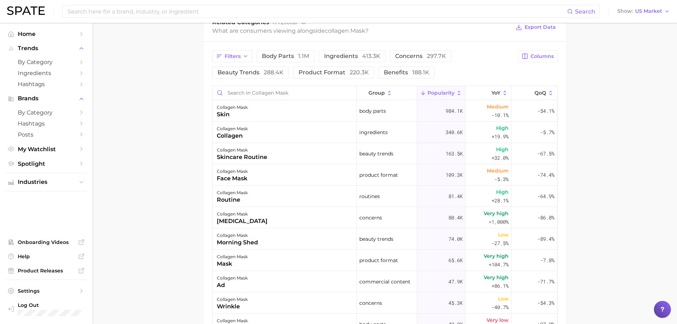
scroll to position [346, 0]
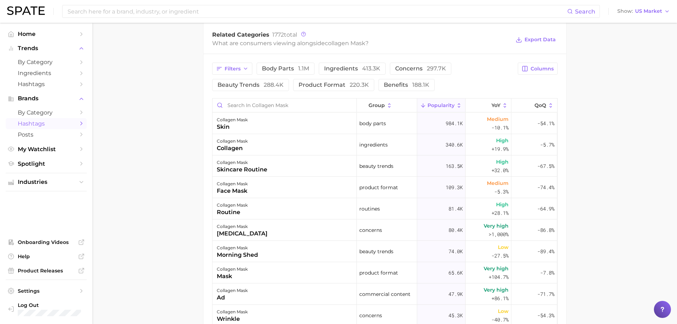
click at [38, 122] on span "Hashtags" at bounding box center [46, 123] width 57 height 7
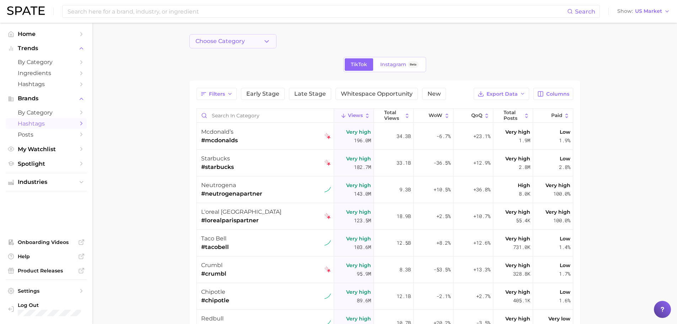
click at [237, 45] on button "Choose Category" at bounding box center [232, 41] width 87 height 14
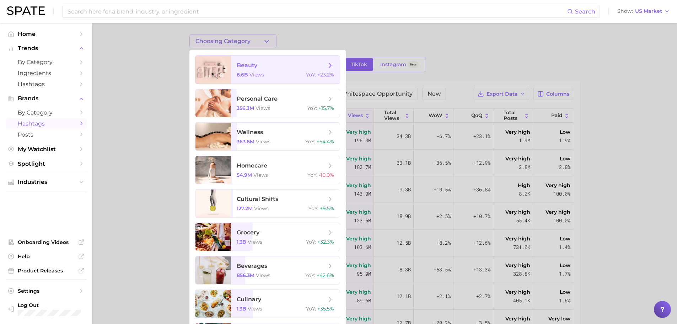
click at [287, 70] on span "beauty 6.6b views YoY : +23.2%" at bounding box center [285, 70] width 109 height 28
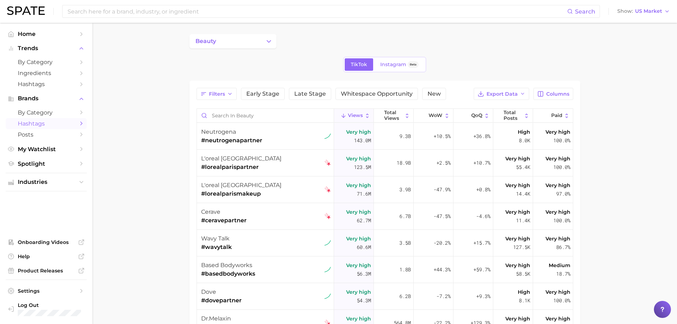
click at [316, 48] on div "beauty" at bounding box center [384, 41] width 391 height 14
click at [42, 61] on span "by Category" at bounding box center [46, 62] width 57 height 7
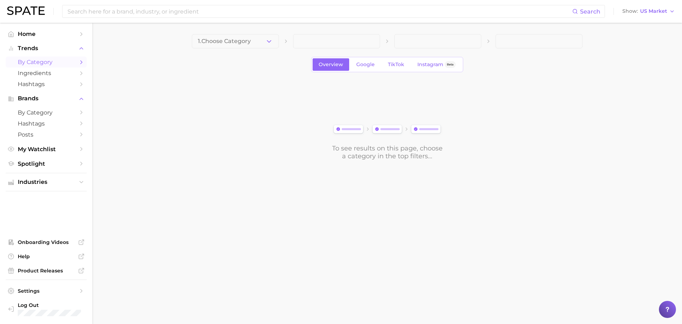
click at [218, 48] on div "1. Choose Category Overview Google TikTok Instagram Beta To see results on this…" at bounding box center [387, 97] width 391 height 126
click at [221, 41] on span "1. Choose Category" at bounding box center [224, 41] width 53 height 6
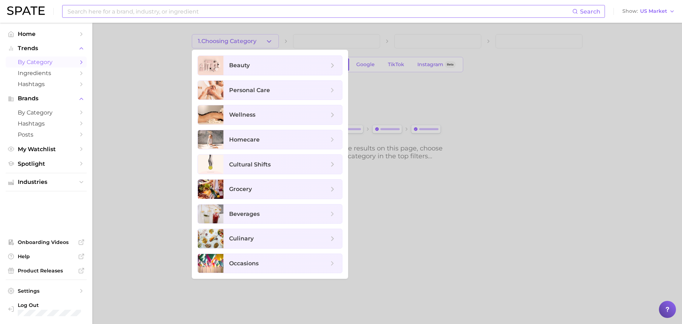
click at [161, 14] on input at bounding box center [320, 11] width 506 height 12
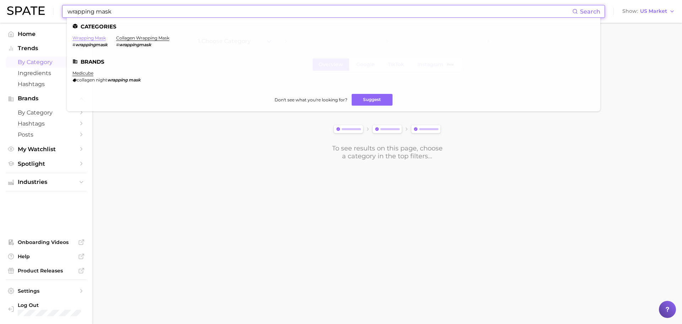
type input "wrapping mask"
click at [87, 38] on link "wrapping mask" at bounding box center [88, 37] width 33 height 5
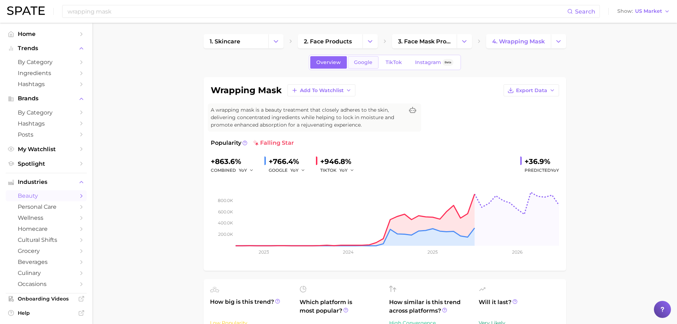
click at [370, 68] on link "Google" at bounding box center [363, 62] width 31 height 12
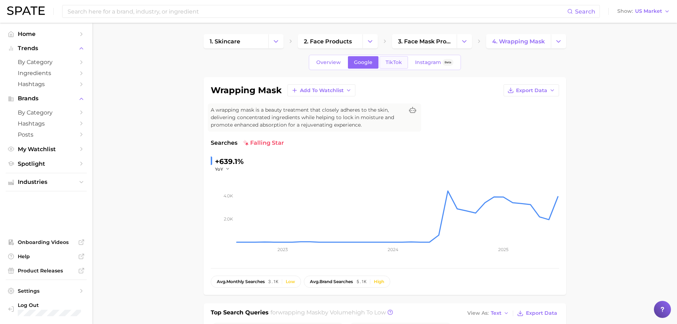
click at [392, 60] on span "TikTok" at bounding box center [394, 62] width 16 height 6
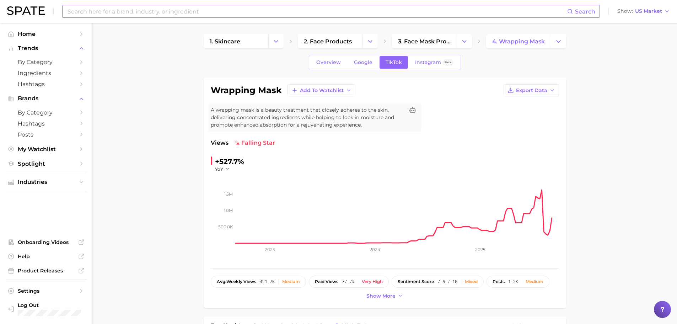
click at [150, 10] on input at bounding box center [317, 11] width 500 height 12
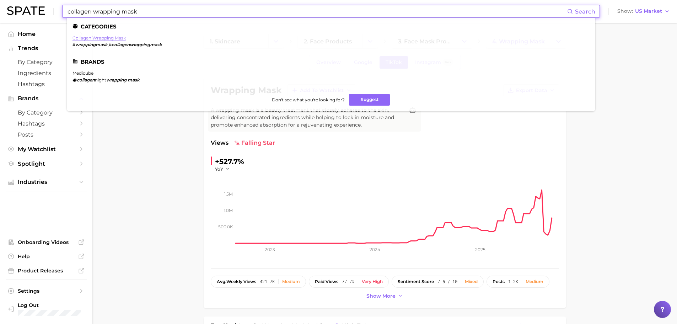
type input "collagen wrapping mask"
click at [118, 36] on link "collagen wrapping mask" at bounding box center [98, 37] width 53 height 5
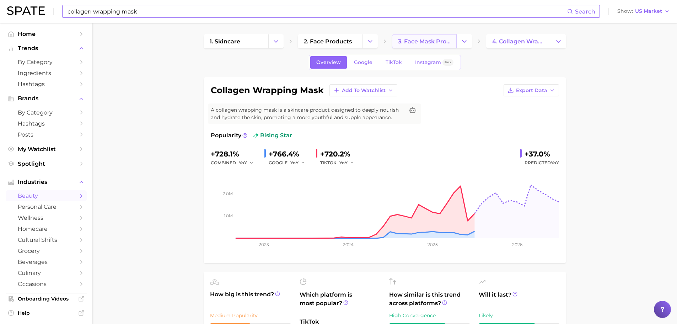
click at [435, 44] on span "3. face mask products" at bounding box center [424, 41] width 53 height 7
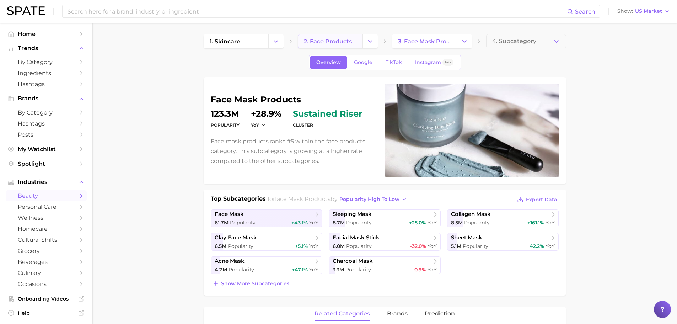
click at [358, 39] on link "2. face products" at bounding box center [330, 41] width 65 height 14
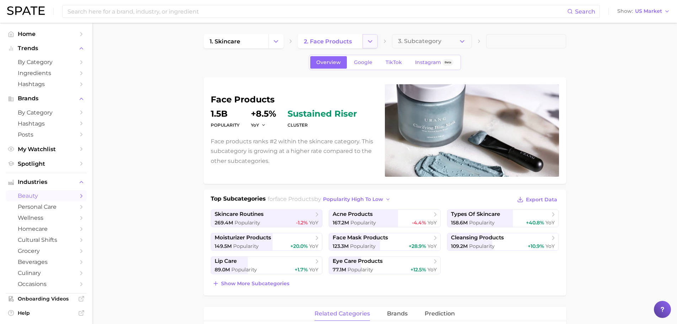
click at [372, 39] on icon "Change Category" at bounding box center [369, 41] width 7 height 7
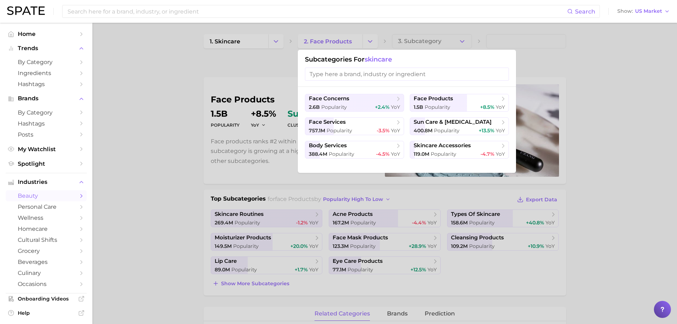
click at [449, 41] on div at bounding box center [338, 162] width 677 height 324
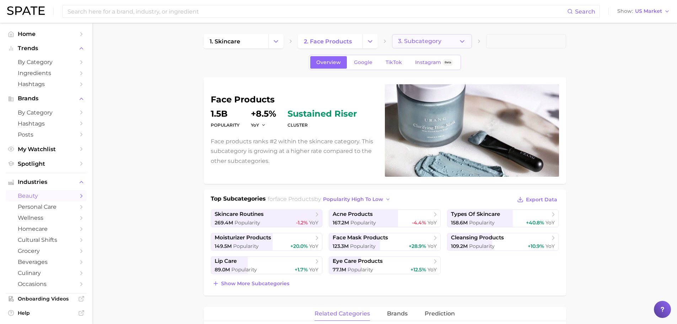
click at [467, 42] on button "3. Subcategory" at bounding box center [432, 41] width 80 height 14
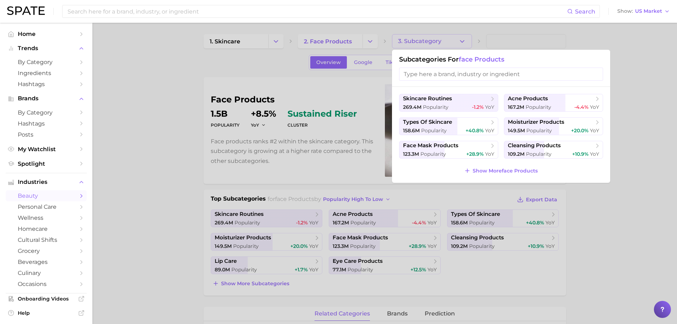
click at [489, 163] on div "skincare routines 269.4m Popularity -1.2% YoY acne products 167.2m Popularity -…" at bounding box center [501, 135] width 218 height 96
click at [449, 155] on div "123.3m Popularity +28.9% YoY" at bounding box center [448, 154] width 91 height 7
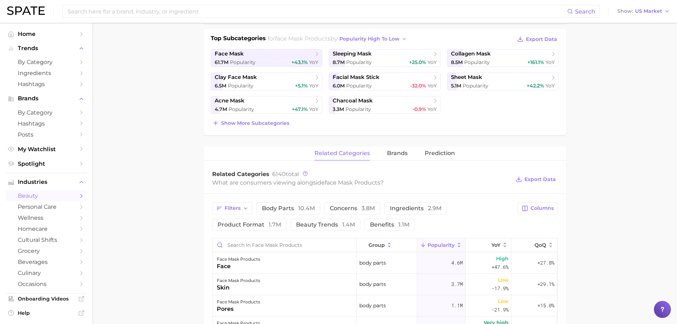
scroll to position [158, 0]
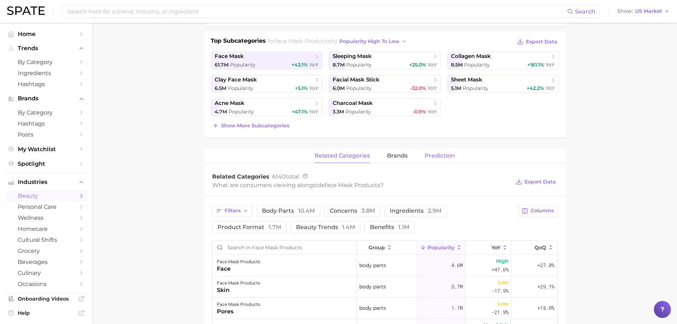
click at [444, 156] on span "Prediction" at bounding box center [440, 155] width 30 height 6
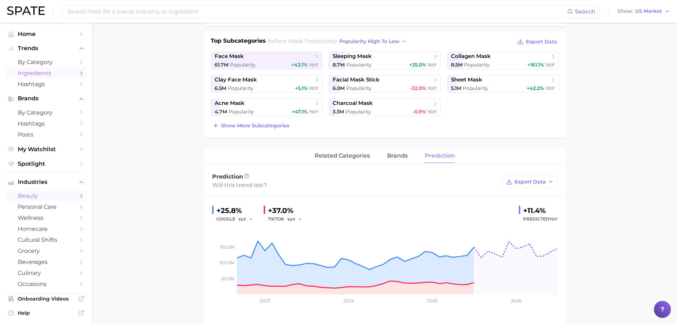
click at [54, 75] on span "Ingredients" at bounding box center [46, 73] width 57 height 7
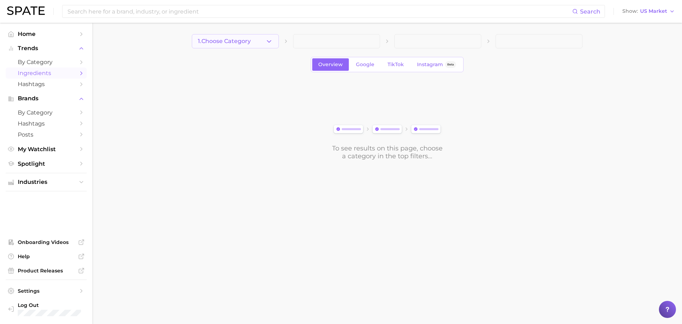
click at [254, 42] on button "1. Choose Category" at bounding box center [235, 41] width 87 height 14
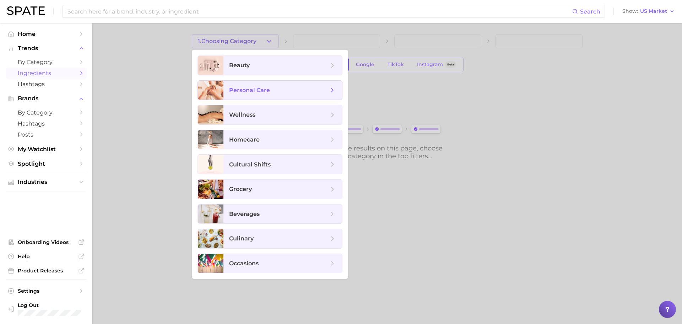
click at [256, 83] on span "personal care" at bounding box center [282, 90] width 119 height 19
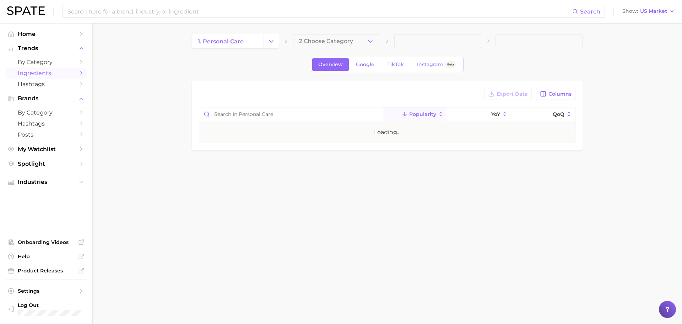
click at [324, 48] on button "2. Choose Category" at bounding box center [336, 41] width 87 height 14
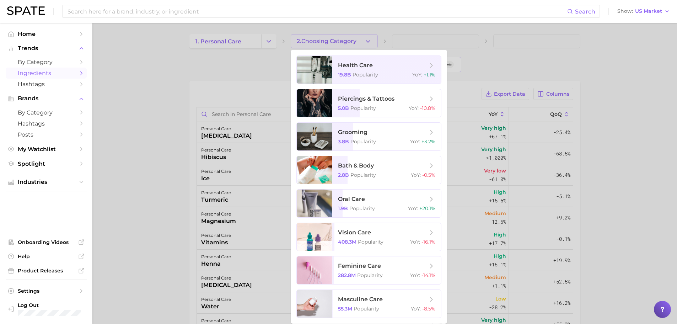
click at [250, 43] on div at bounding box center [338, 162] width 677 height 324
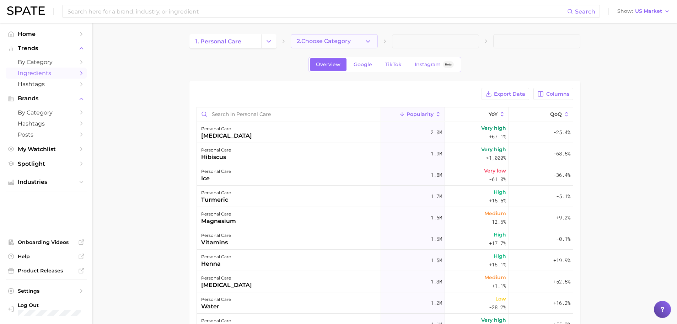
click at [349, 43] on span "2. Choose Category" at bounding box center [324, 41] width 54 height 6
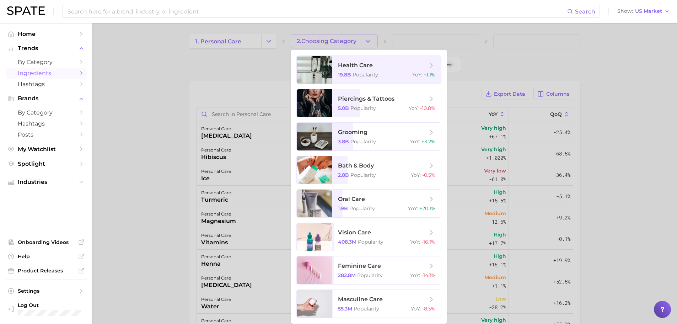
click at [239, 50] on div at bounding box center [338, 162] width 677 height 324
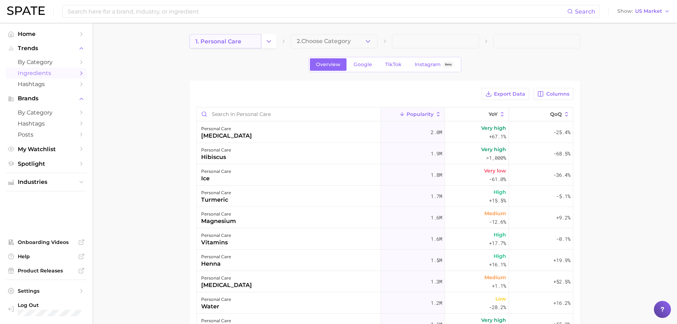
click at [239, 42] on span "1. personal care" at bounding box center [218, 41] width 46 height 7
click at [237, 47] on link "1. personal care" at bounding box center [225, 41] width 72 height 14
click at [269, 48] on button "Change Category" at bounding box center [268, 41] width 15 height 14
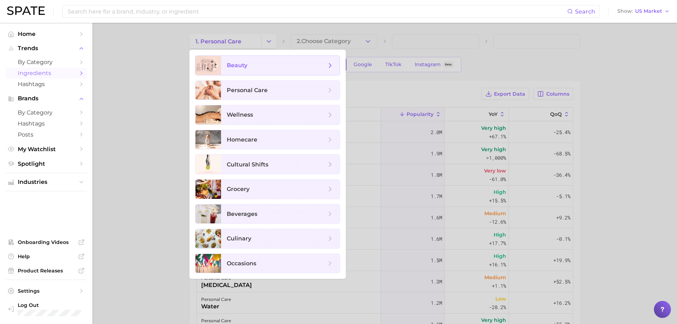
click at [252, 64] on span "beauty" at bounding box center [276, 65] width 99 height 8
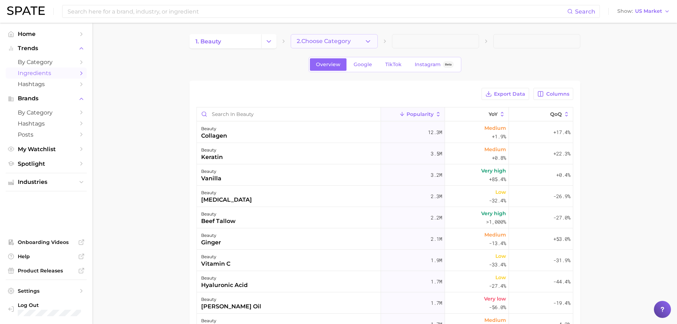
click at [372, 41] on button "2. Choose Category" at bounding box center [334, 41] width 87 height 14
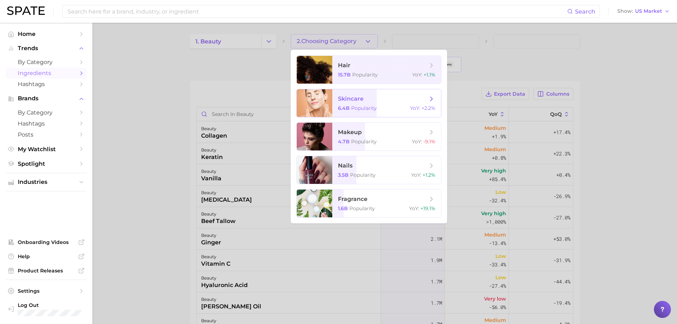
click at [387, 105] on div "6.4b Popularity YoY : +2.2%" at bounding box center [386, 108] width 97 height 6
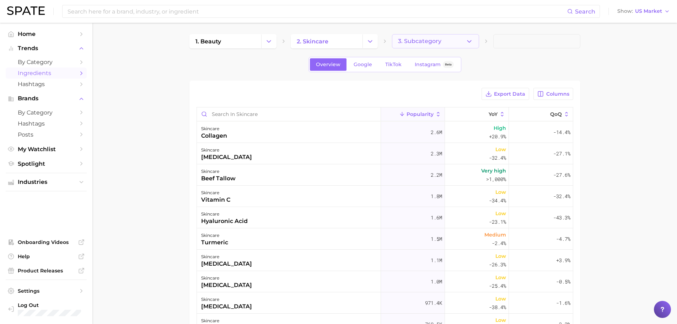
click at [468, 41] on polyline "button" at bounding box center [469, 41] width 4 height 2
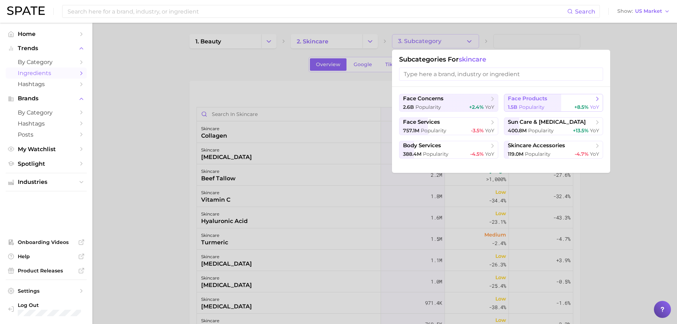
click at [551, 104] on div "1.5b Popularity +8.5% YoY" at bounding box center [553, 107] width 91 height 7
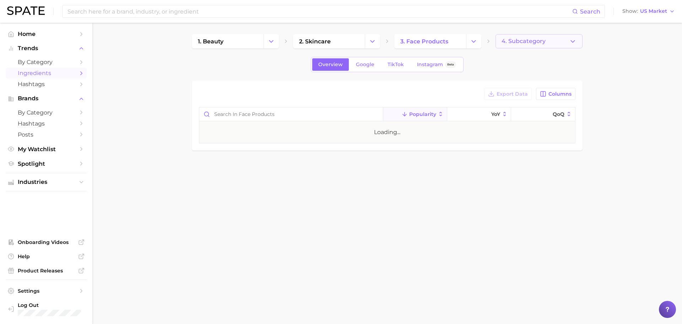
click at [568, 41] on button "4. Subcategory" at bounding box center [539, 41] width 87 height 14
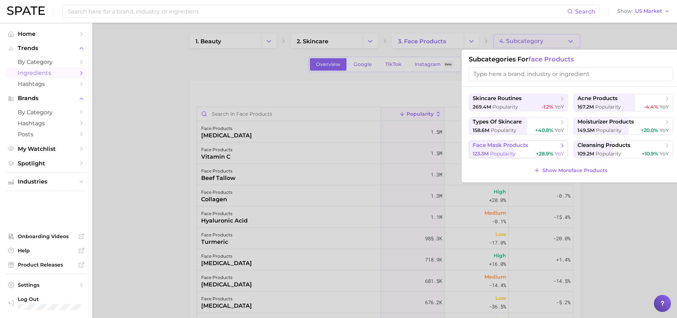
click at [549, 146] on span "face mask products" at bounding box center [516, 145] width 86 height 7
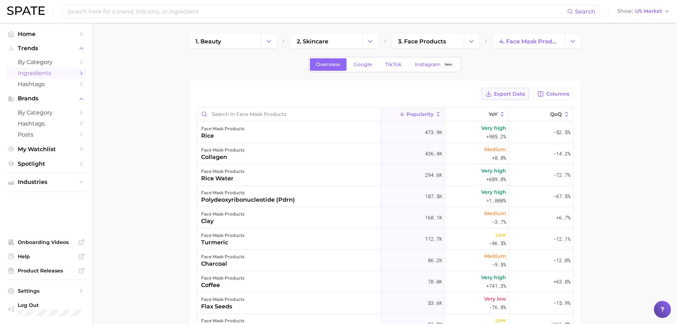
click at [511, 92] on span "Export Data" at bounding box center [509, 94] width 31 height 6
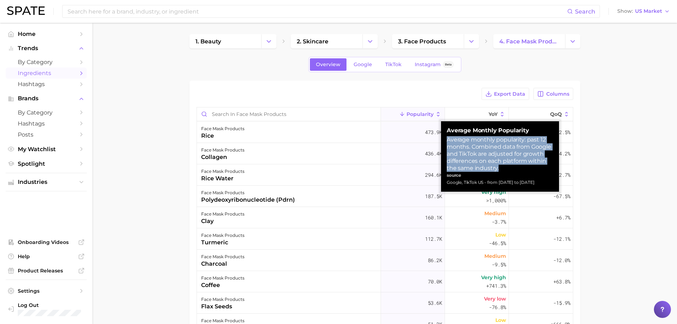
drag, startPoint x: 447, startPoint y: 140, endPoint x: 505, endPoint y: 167, distance: 63.0
click at [505, 167] on div "Average monthly popularity: past 12 months. Combined data from Google and TikTo…" at bounding box center [500, 154] width 107 height 36
copy div "Average monthly popularity: past 12 months. Combined data from Google and TikTo…"
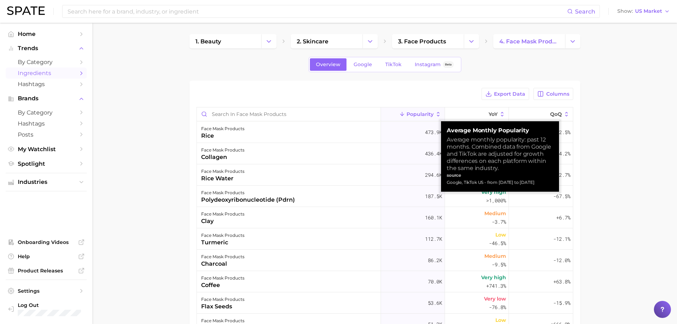
drag, startPoint x: 545, startPoint y: 182, endPoint x: 448, endPoint y: 187, distance: 97.8
click at [448, 187] on div "Average Monthly Popularity Average monthly popularity: past 12 months. Combined…" at bounding box center [500, 156] width 118 height 70
copy div "Google, TikTok US - from [DATE] to [DATE]"
